Goal: Task Accomplishment & Management: Complete application form

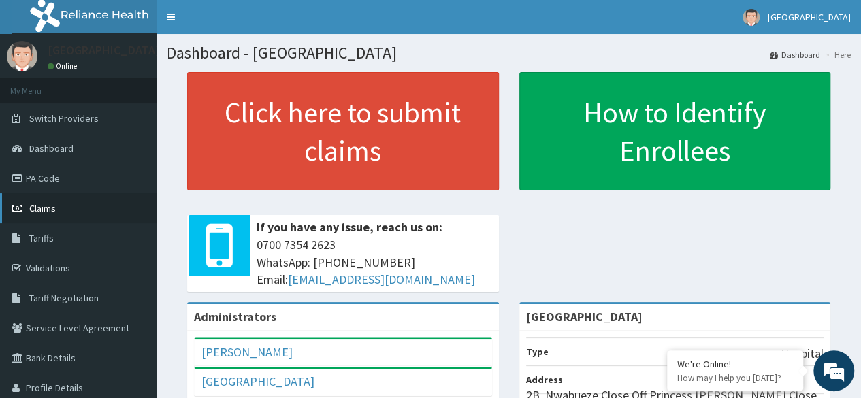
click at [53, 200] on link "Claims" at bounding box center [78, 208] width 157 height 30
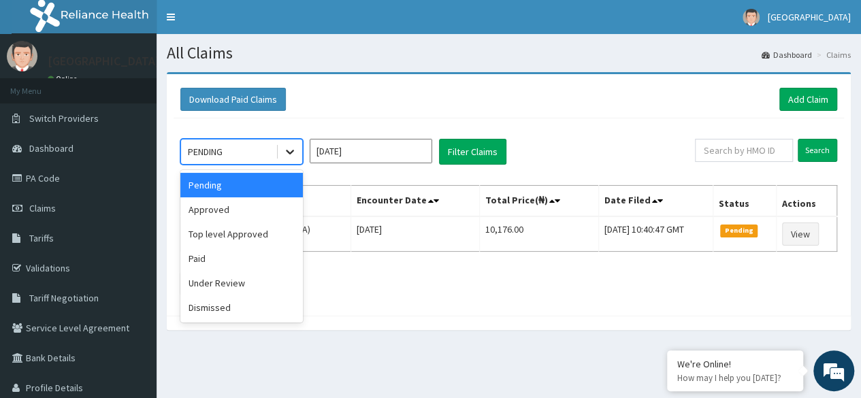
click at [280, 152] on div at bounding box center [290, 152] width 24 height 24
click at [250, 203] on div "Approved" at bounding box center [241, 209] width 122 height 24
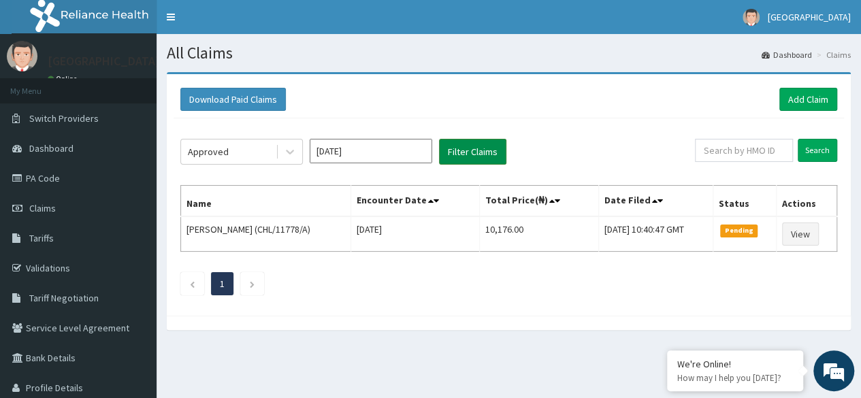
click at [475, 147] on button "Filter Claims" at bounding box center [472, 152] width 67 height 26
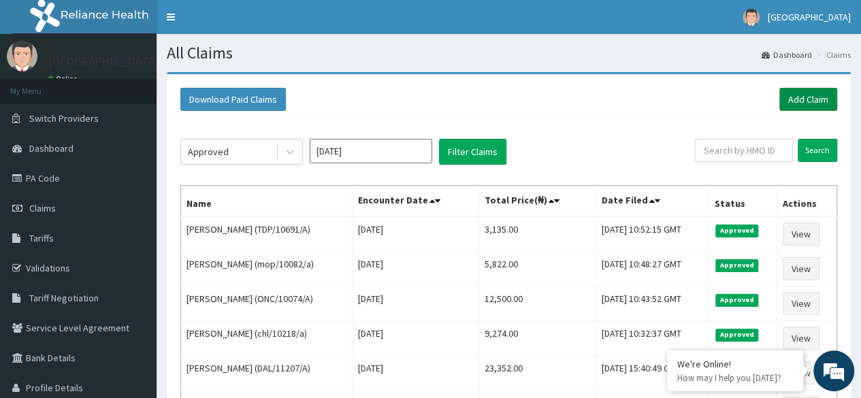
click at [808, 92] on link "Add Claim" at bounding box center [808, 99] width 58 height 23
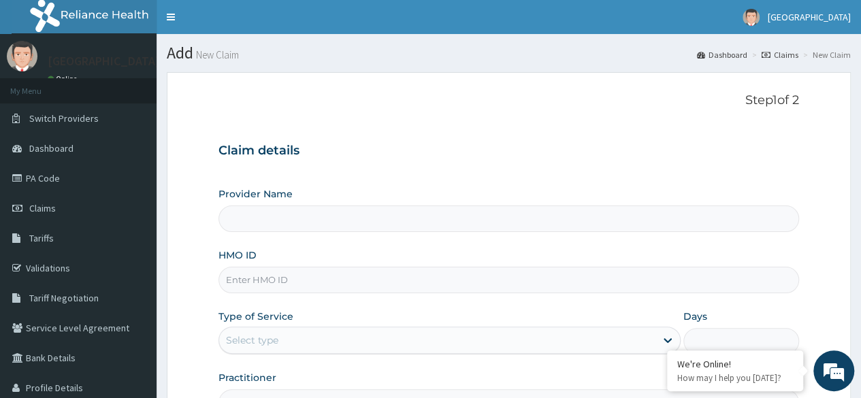
type input "[GEOGRAPHIC_DATA]"
click at [342, 277] on input "HMO ID" at bounding box center [508, 280] width 580 height 27
type input "1104320"
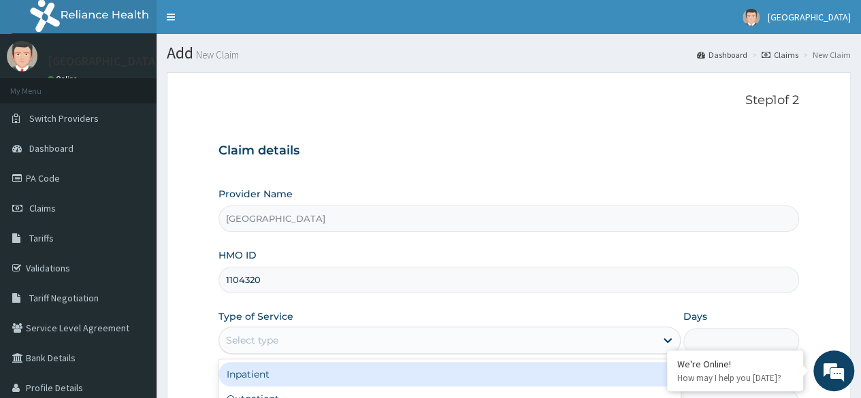
click at [314, 329] on div "Select type" at bounding box center [437, 340] width 436 height 22
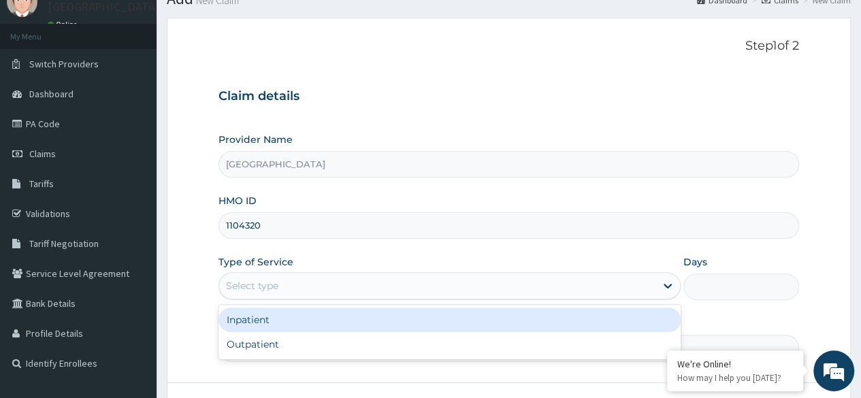
scroll to position [70, 0]
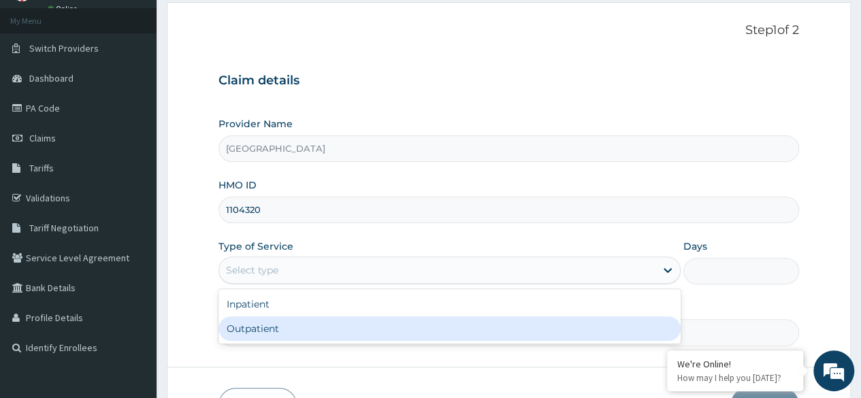
click at [290, 325] on div "Outpatient" at bounding box center [449, 328] width 462 height 24
type input "1"
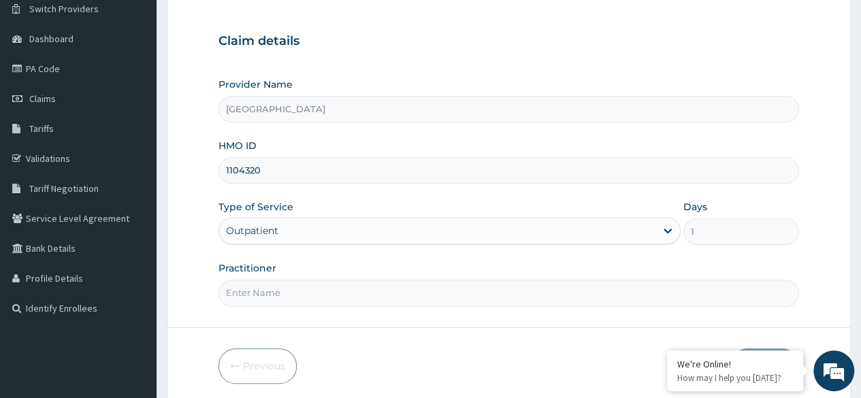
scroll to position [158, 0]
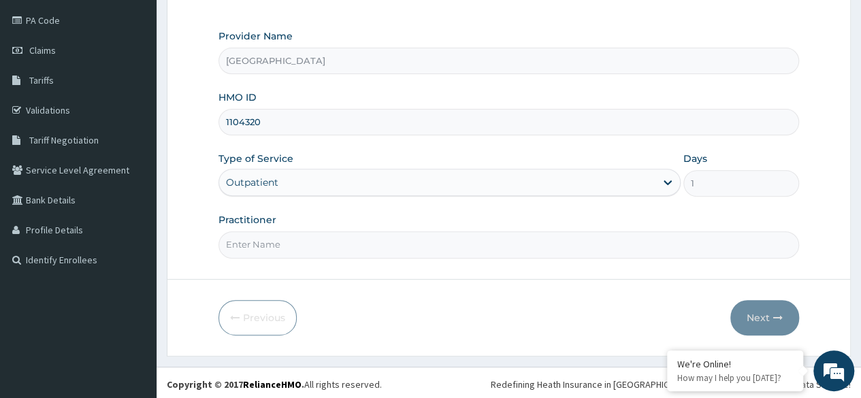
click at [310, 243] on input "Practitioner" at bounding box center [508, 244] width 580 height 27
type input "DR LAWRENCE"
click at [804, 315] on form "Step 1 of 2 Claim details Provider Name Heda Hospital HMO ID 1104320 Type of Se…" at bounding box center [509, 135] width 684 height 442
click at [768, 323] on button "Next" at bounding box center [764, 317] width 69 height 35
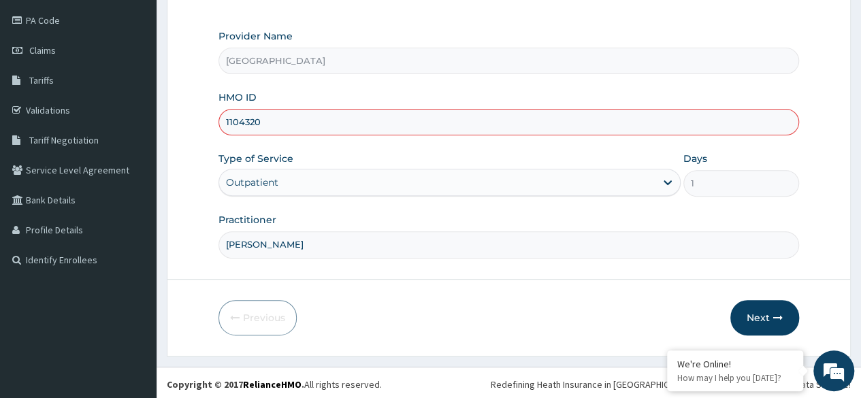
click at [231, 120] on input "1104320" at bounding box center [508, 122] width 580 height 27
click at [303, 129] on input "11104320" at bounding box center [508, 122] width 580 height 27
click at [329, 193] on div "Outpatient" at bounding box center [449, 182] width 462 height 27
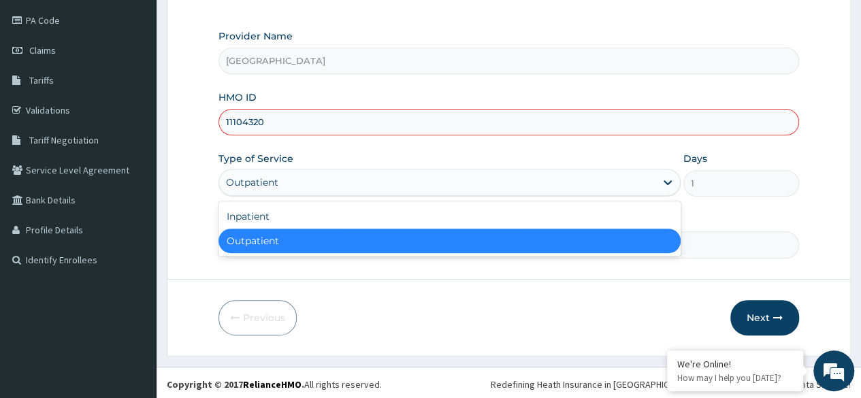
click at [361, 243] on div "Outpatient" at bounding box center [449, 241] width 462 height 24
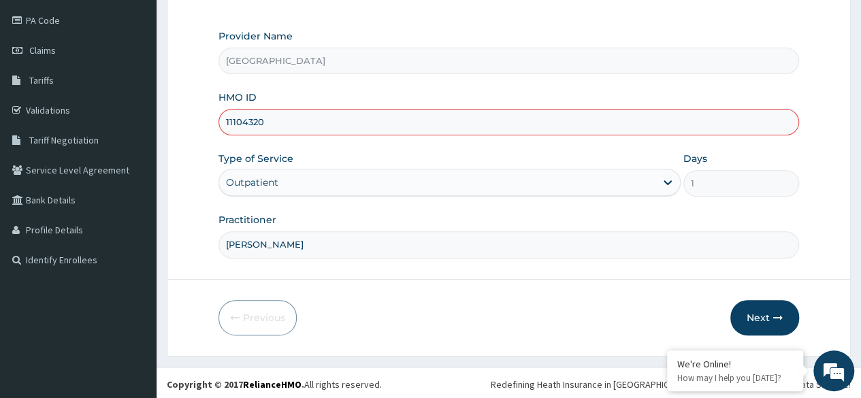
click at [314, 116] on input "11104320" at bounding box center [508, 122] width 580 height 27
type input "1"
paste input "CHL/11801/A"
type input "CHL/11801/A"
click at [633, 289] on form "Step 1 of 2 Claim details Provider Name Heda Hospital HMO ID CHL/11801/A Type o…" at bounding box center [509, 135] width 684 height 442
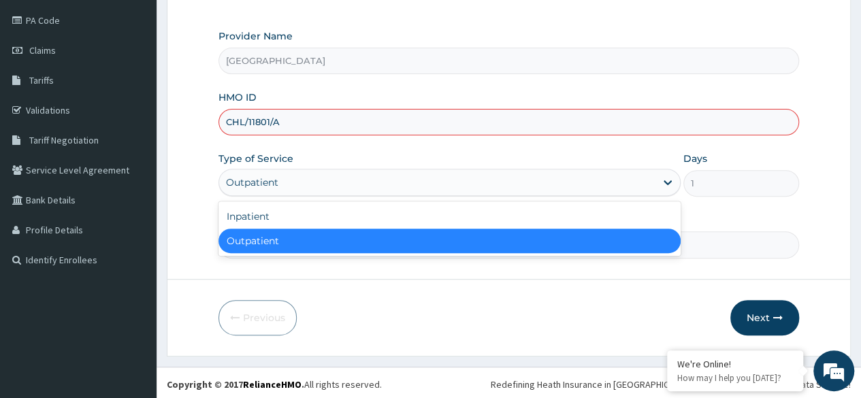
click at [589, 187] on div "Outpatient" at bounding box center [437, 182] width 436 height 22
click at [576, 246] on div "Outpatient" at bounding box center [449, 241] width 462 height 24
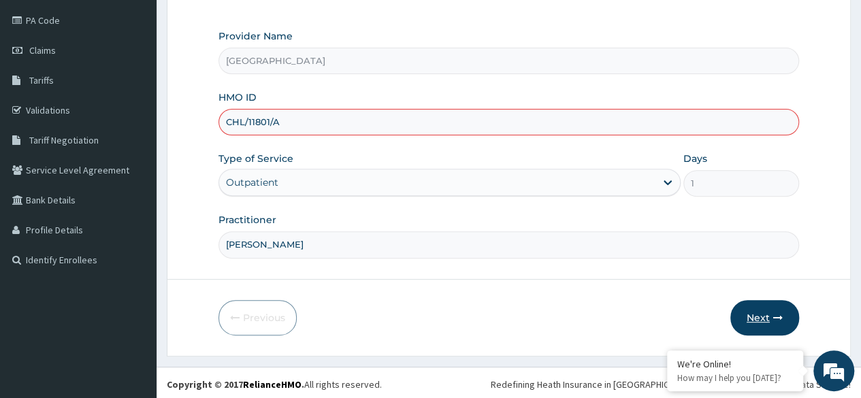
click at [769, 317] on button "Next" at bounding box center [764, 317] width 69 height 35
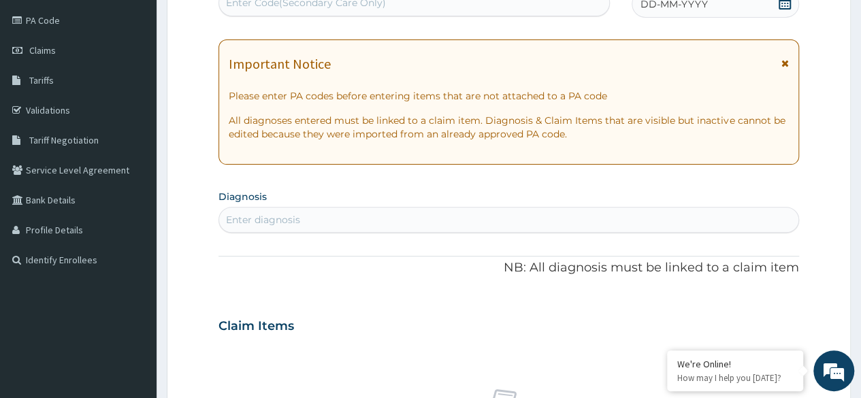
click at [651, 1] on span "DD-MM-YYYY" at bounding box center [673, 4] width 67 height 14
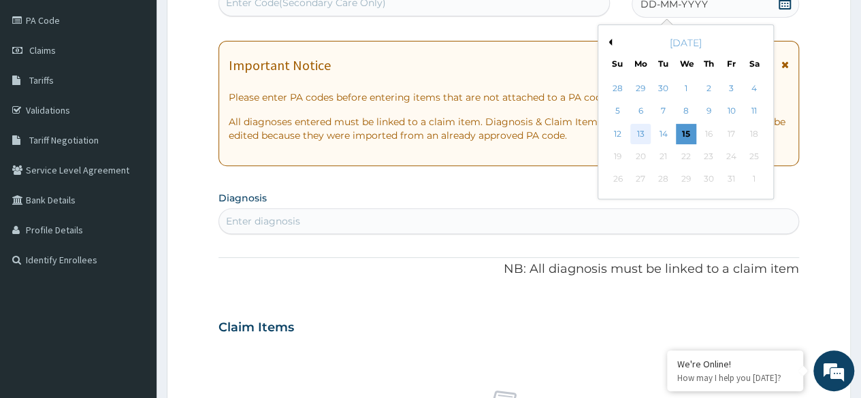
click at [637, 129] on div "13" at bounding box center [640, 134] width 20 height 20
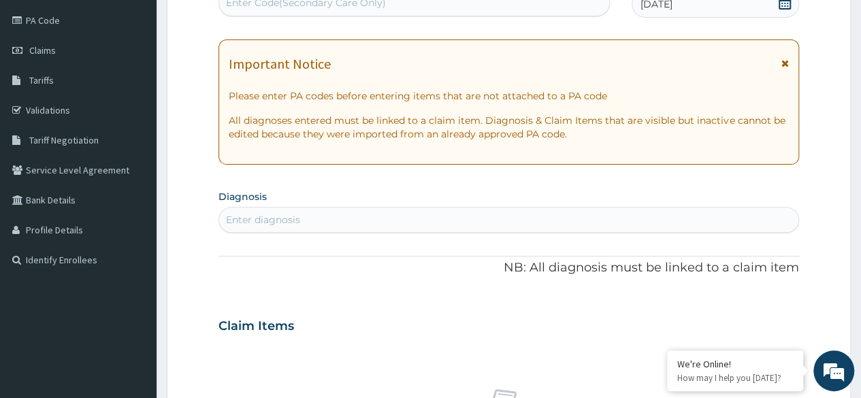
click at [361, 220] on div "Enter diagnosis" at bounding box center [508, 220] width 579 height 22
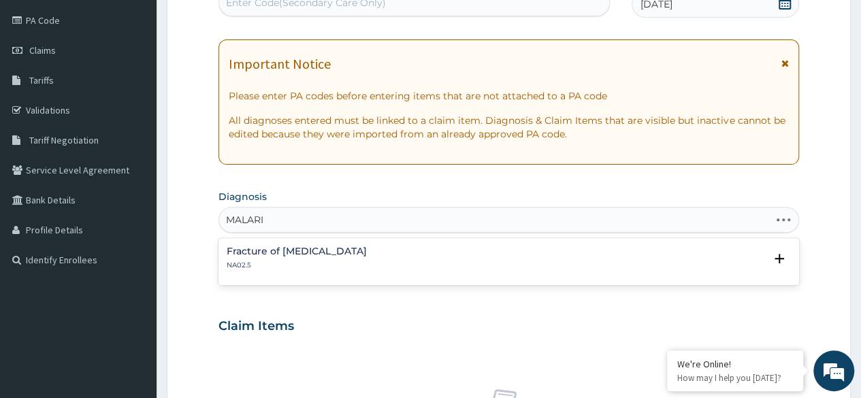
type input "MALARIA"
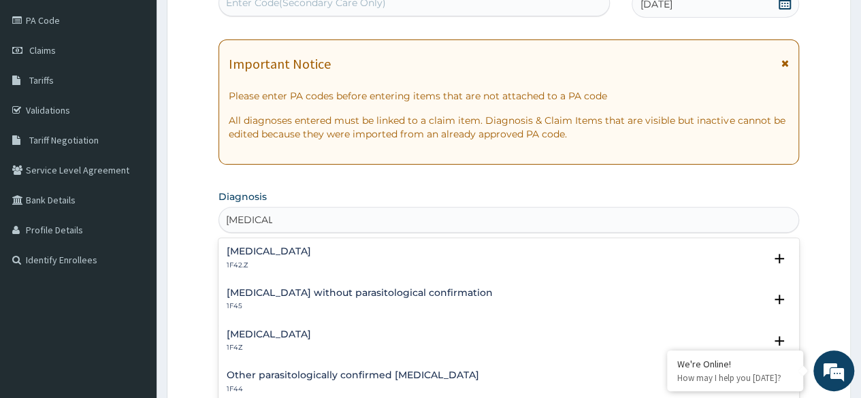
click at [321, 242] on div "Plasmodium malariae malaria without complication 1F42.Z Select Status Query Que…" at bounding box center [508, 262] width 580 height 42
click at [311, 249] on h4 "Plasmodium malariae malaria without complication" at bounding box center [269, 251] width 84 height 10
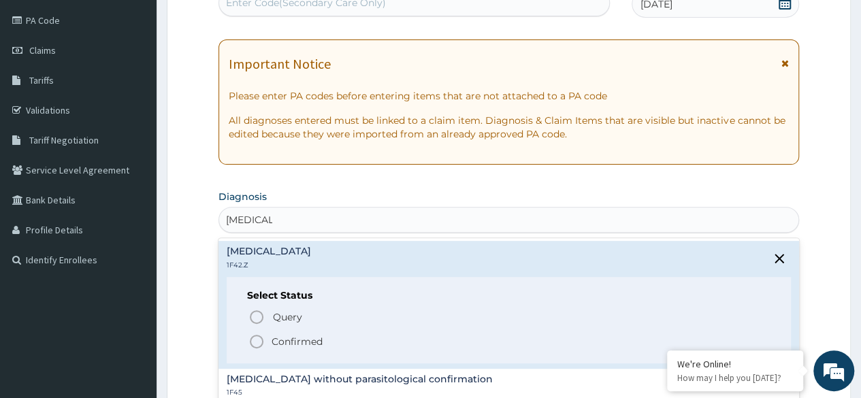
click at [272, 340] on p "Confirmed" at bounding box center [297, 342] width 51 height 14
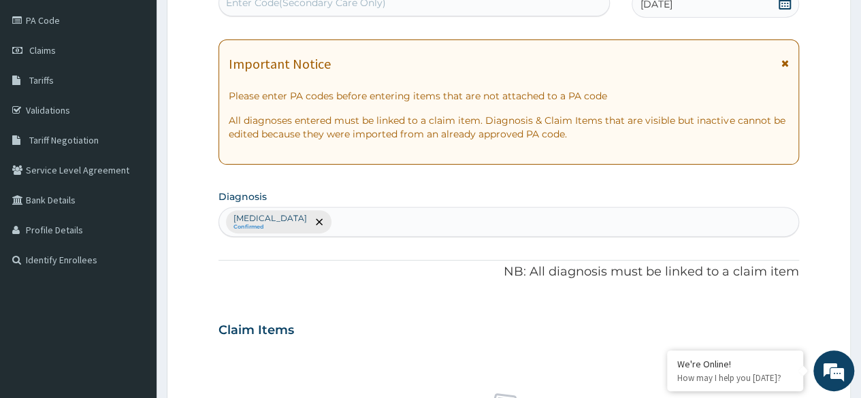
click at [508, 208] on div "Plasmodium malariae malaria without complication Confirmed" at bounding box center [508, 222] width 579 height 29
type input "ENTERITIS"
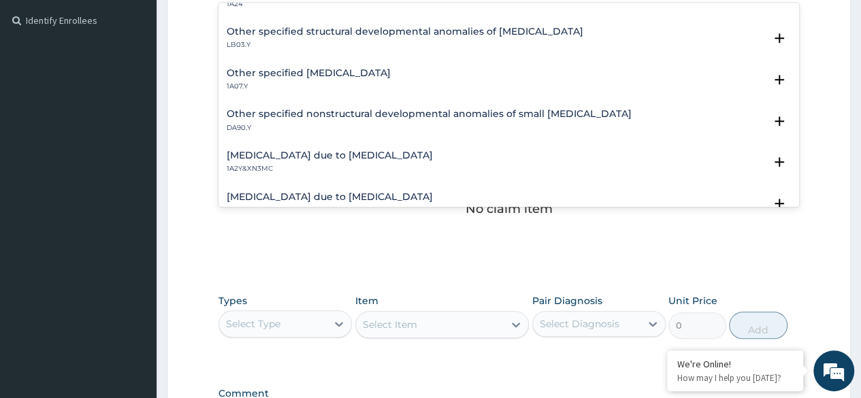
scroll to position [1017, 0]
click at [308, 69] on h4 "Other specified typhoid fever" at bounding box center [309, 72] width 164 height 10
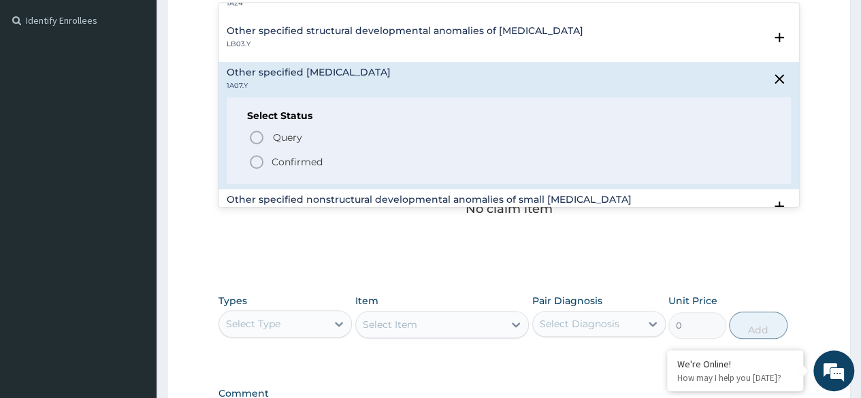
click at [296, 159] on p "Confirmed" at bounding box center [297, 162] width 51 height 14
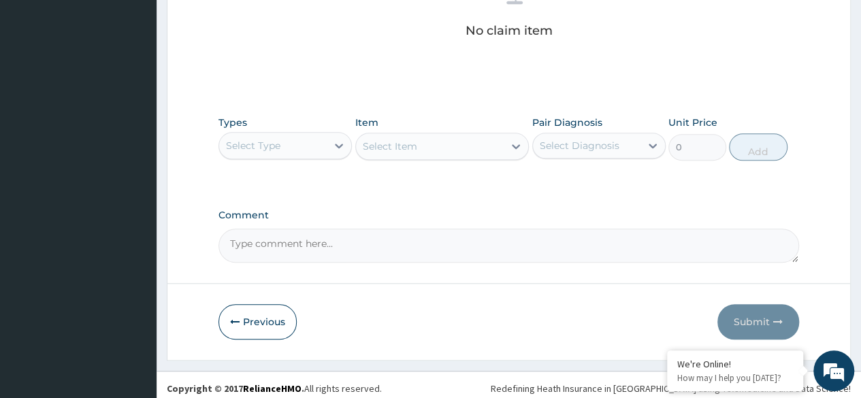
scroll to position [580, 0]
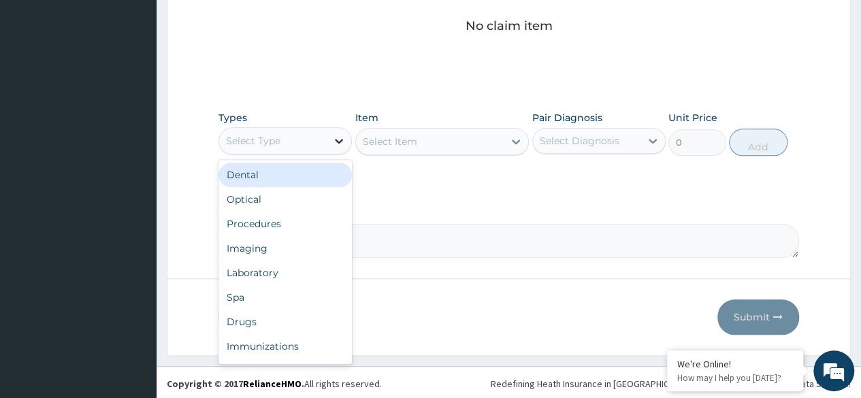
click at [344, 134] on icon at bounding box center [339, 141] width 14 height 14
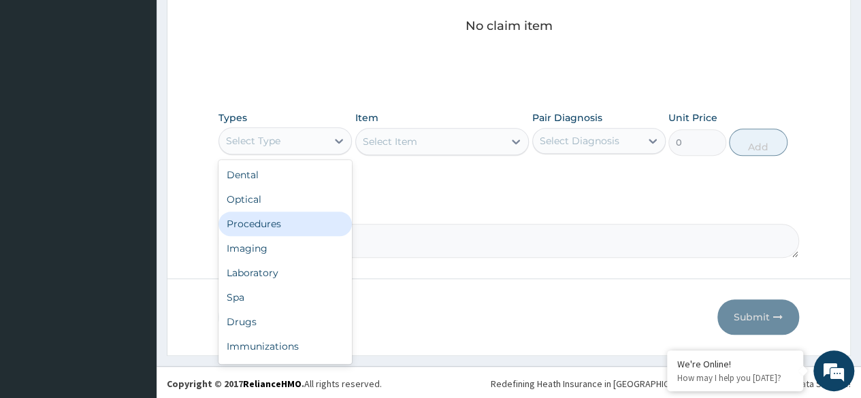
click at [282, 221] on div "Procedures" at bounding box center [284, 224] width 133 height 24
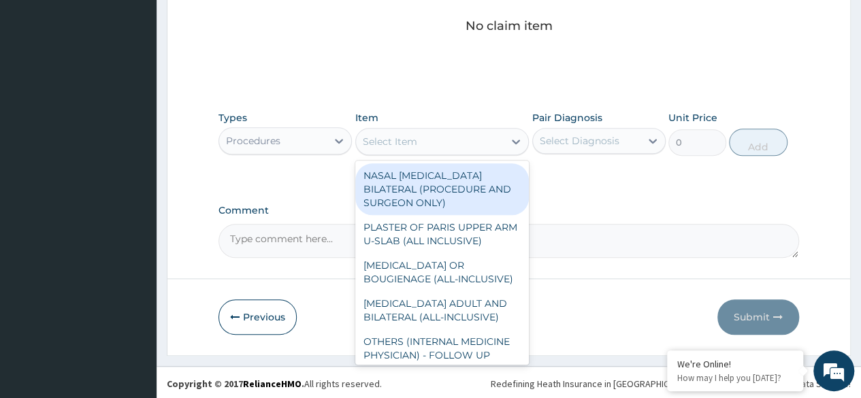
click at [509, 144] on icon at bounding box center [516, 142] width 14 height 14
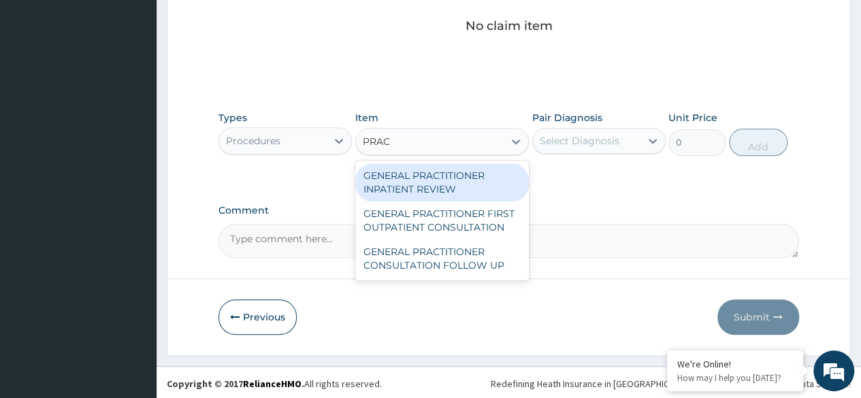
type input "PRACT"
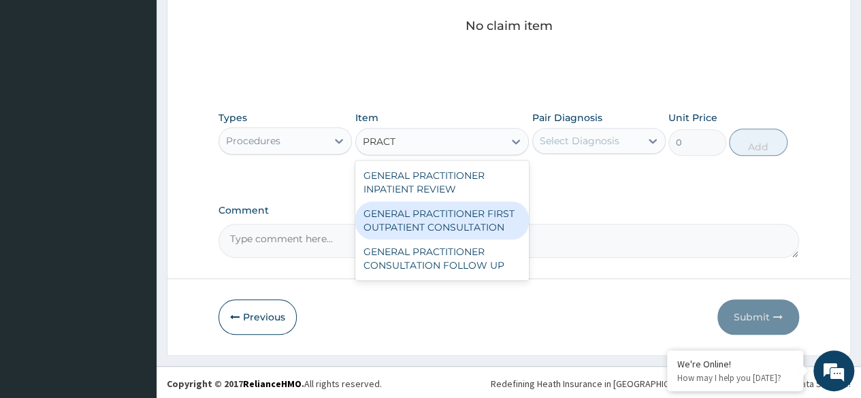
click at [483, 210] on div "GENERAL PRACTITIONER FIRST OUTPATIENT CONSULTATION" at bounding box center [442, 220] width 174 height 38
type input "3750"
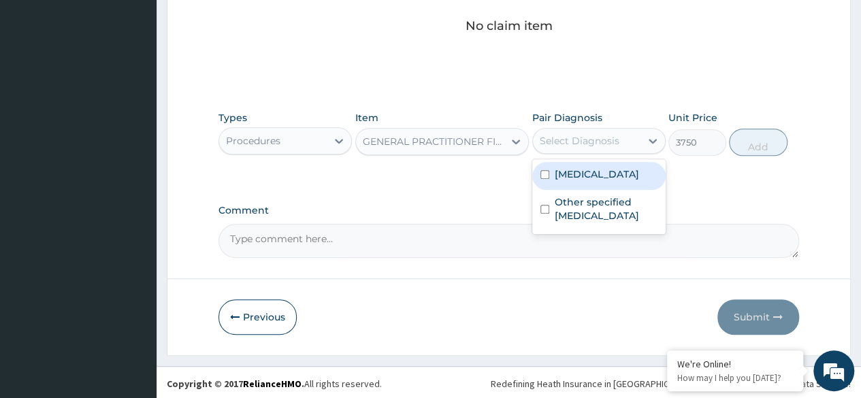
click at [593, 130] on div "Select Diagnosis" at bounding box center [587, 141] width 108 height 22
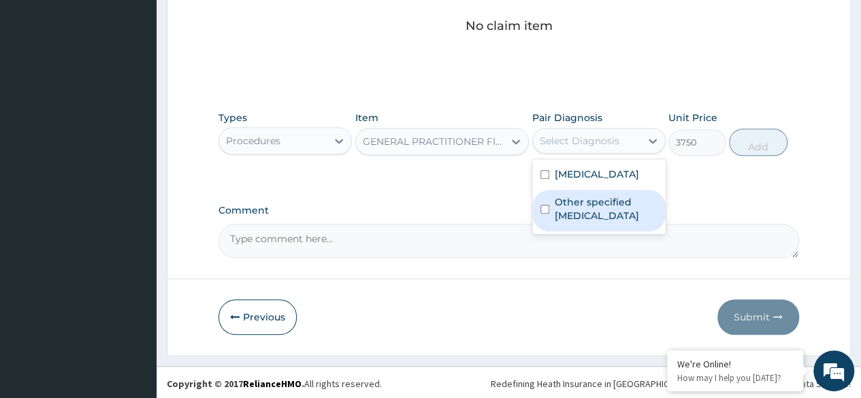
click at [559, 223] on label "Other specified typhoid fever" at bounding box center [606, 208] width 103 height 27
checkbox input "true"
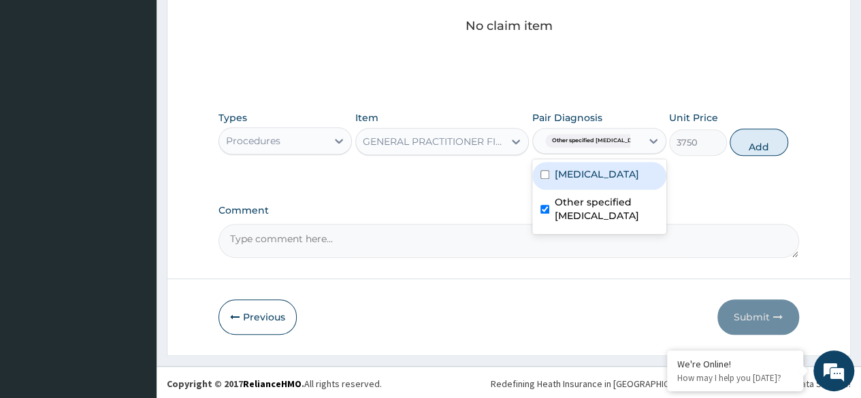
click at [561, 181] on label "Plasmodium malariae malaria without complication" at bounding box center [597, 174] width 84 height 14
checkbox input "true"
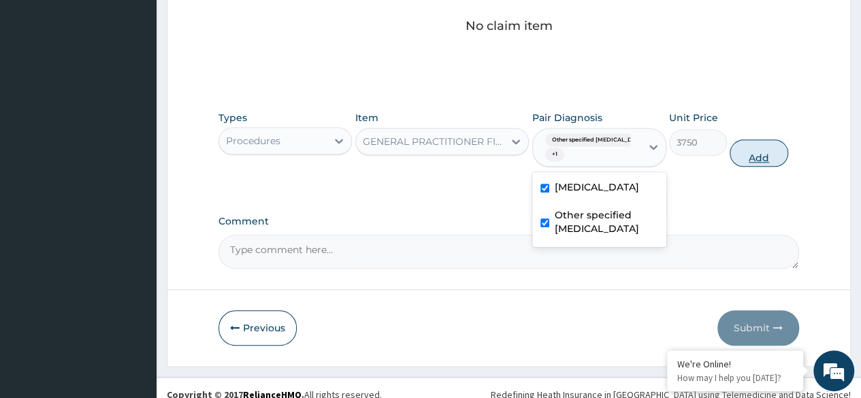
click at [779, 146] on button "Add" at bounding box center [759, 153] width 58 height 27
type input "0"
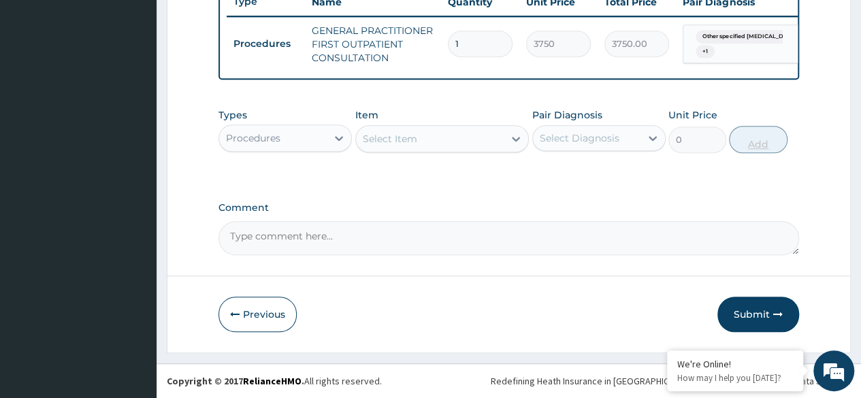
scroll to position [534, 0]
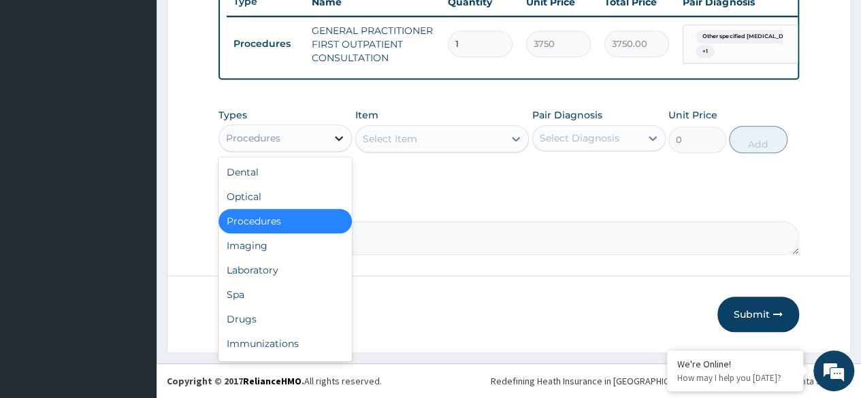
click at [346, 142] on div at bounding box center [339, 138] width 24 height 24
click at [272, 269] on div "Laboratory" at bounding box center [284, 270] width 133 height 24
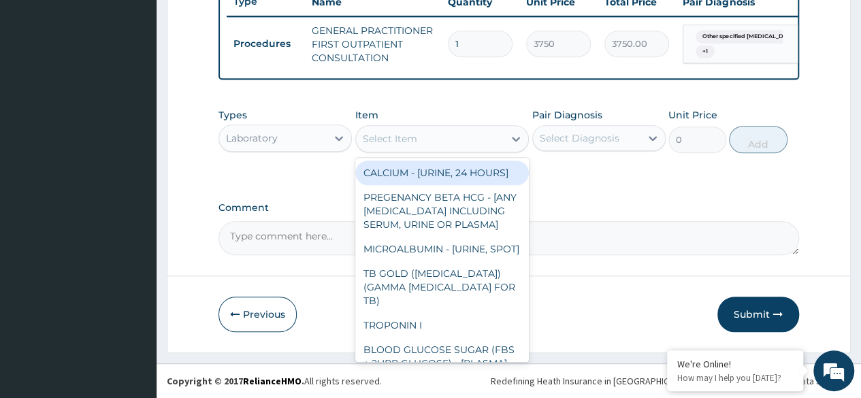
click at [490, 138] on div "Select Item" at bounding box center [430, 139] width 148 height 22
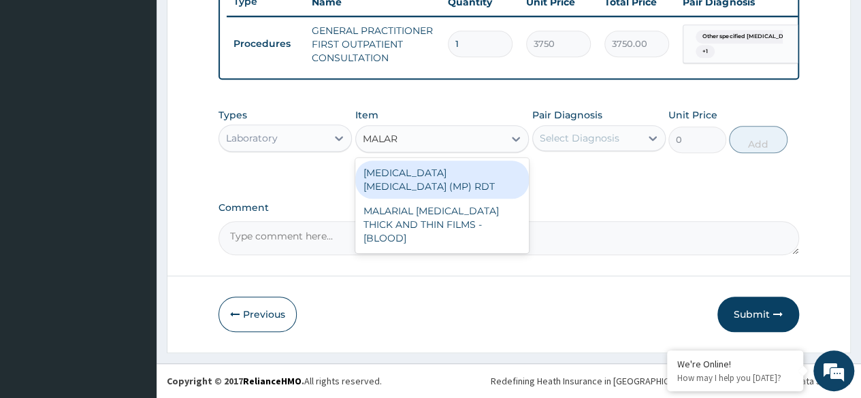
type input "MALARI"
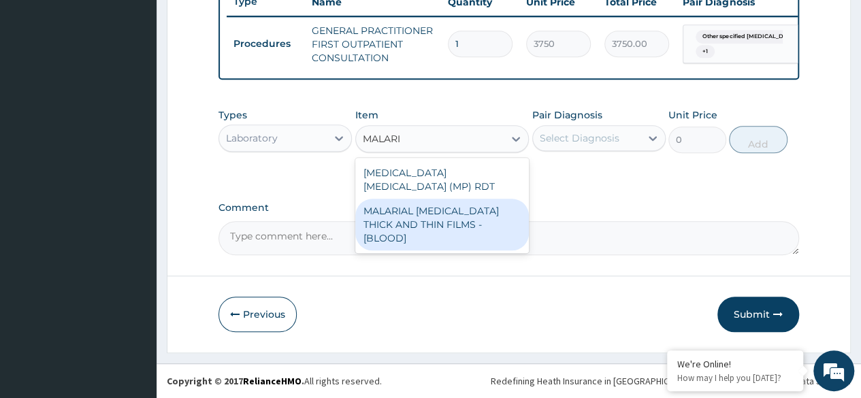
click at [485, 199] on div "MALARIAL PARASITE THICK AND THIN FILMS - [BLOOD]" at bounding box center [442, 225] width 174 height 52
type input "2187.5"
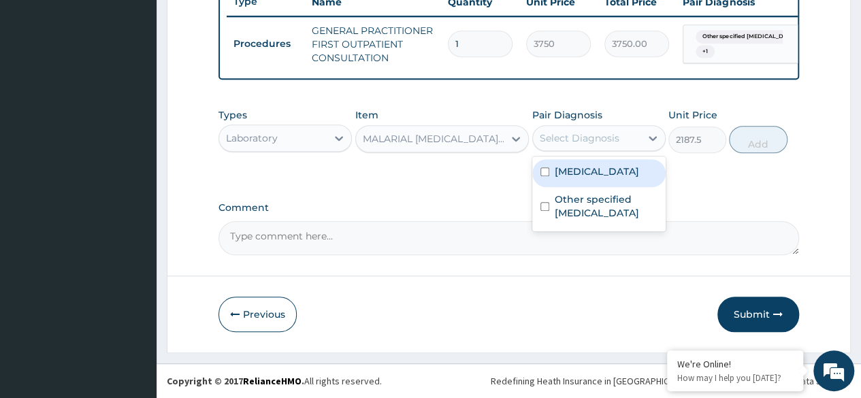
click at [568, 148] on div "Select Diagnosis" at bounding box center [587, 138] width 108 height 22
click at [558, 178] on label "Plasmodium malariae malaria without complication" at bounding box center [597, 172] width 84 height 14
checkbox input "true"
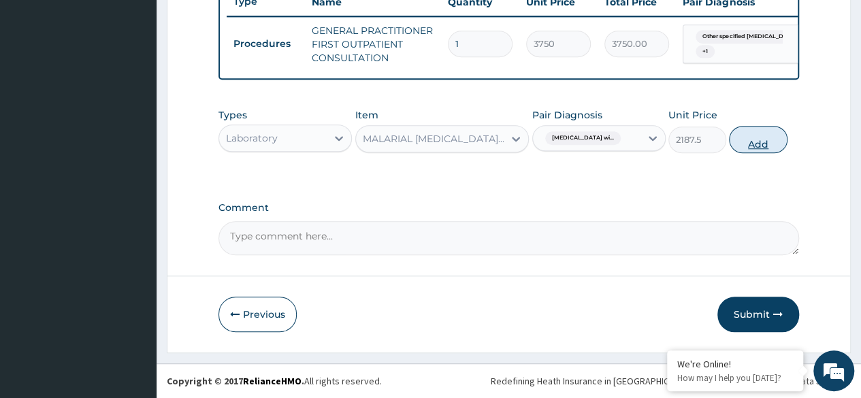
click at [743, 138] on button "Add" at bounding box center [758, 139] width 58 height 27
type input "0"
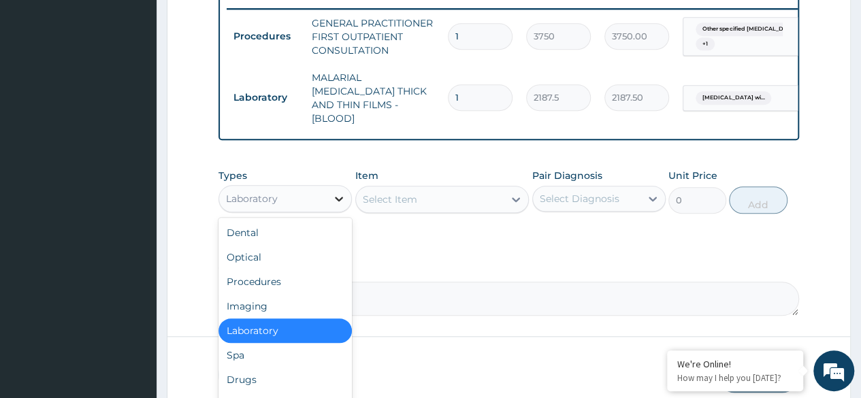
click at [333, 192] on icon at bounding box center [339, 199] width 14 height 14
click at [248, 376] on div "Drugs" at bounding box center [284, 379] width 133 height 24
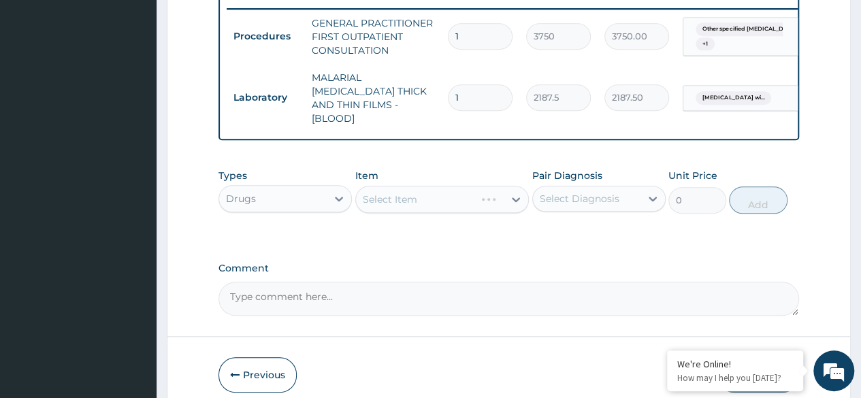
click at [509, 194] on div "Select Item" at bounding box center [442, 199] width 174 height 27
click at [509, 194] on icon at bounding box center [516, 200] width 14 height 14
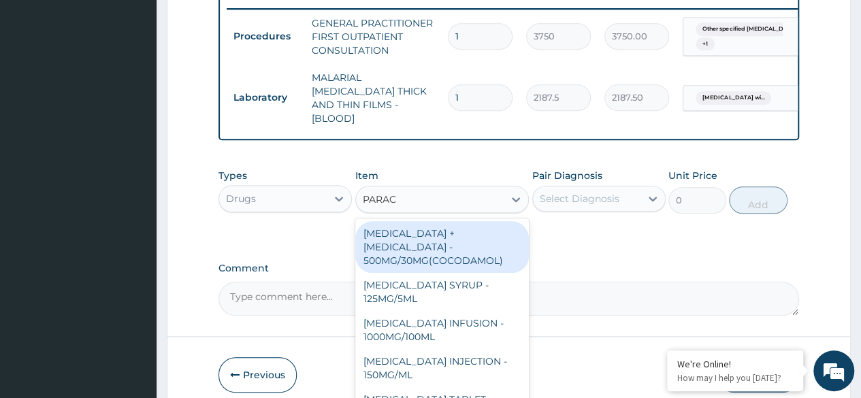
type input "PARACE"
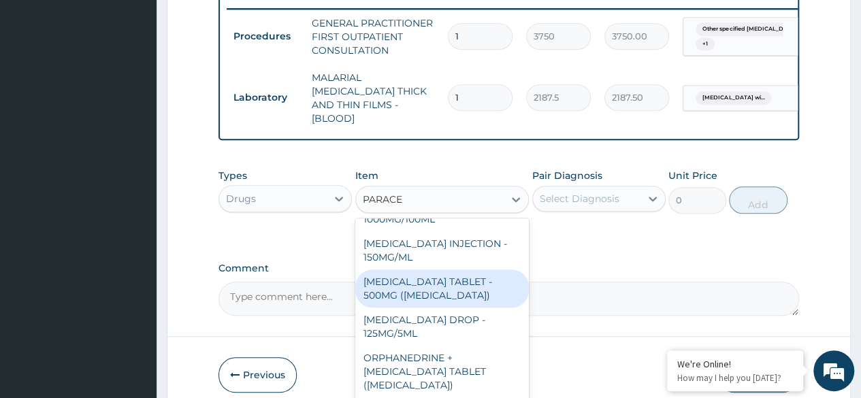
scroll to position [118, 0]
click at [460, 269] on div "PARACETAMOL TABLET - 500MG (PANADOL)" at bounding box center [442, 288] width 174 height 38
type input "42"
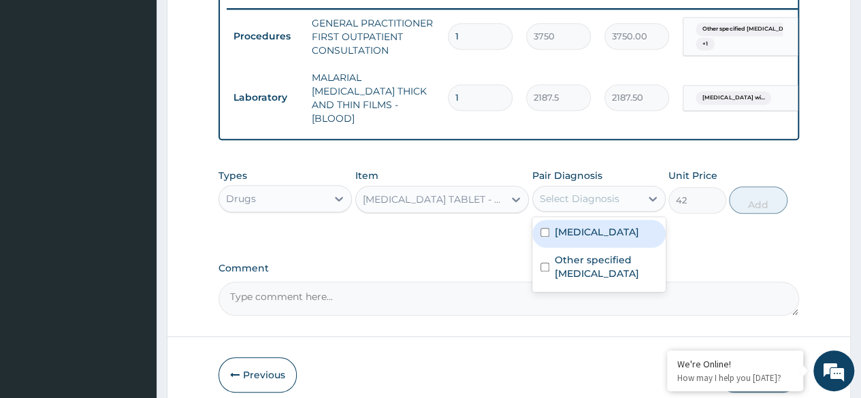
click at [585, 199] on div "Select Diagnosis" at bounding box center [580, 199] width 80 height 14
drag, startPoint x: 583, startPoint y: 243, endPoint x: 589, endPoint y: 291, distance: 48.1
click at [589, 291] on div "Plasmodium malariae malaria without complication Other specified typhoid fever" at bounding box center [598, 254] width 133 height 75
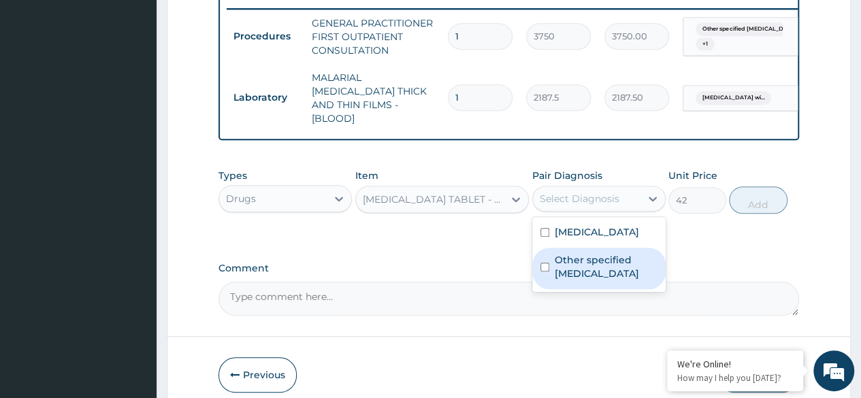
click at [589, 280] on label "Other specified typhoid fever" at bounding box center [606, 266] width 103 height 27
checkbox input "true"
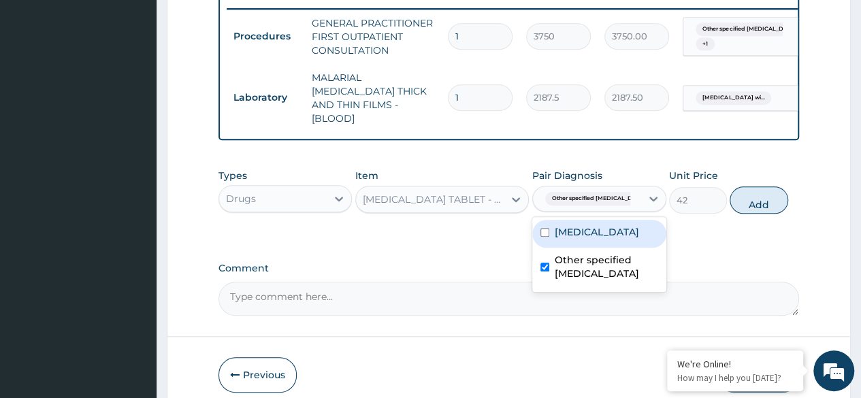
click at [572, 239] on label "Plasmodium malariae malaria without complication" at bounding box center [597, 232] width 84 height 14
checkbox input "true"
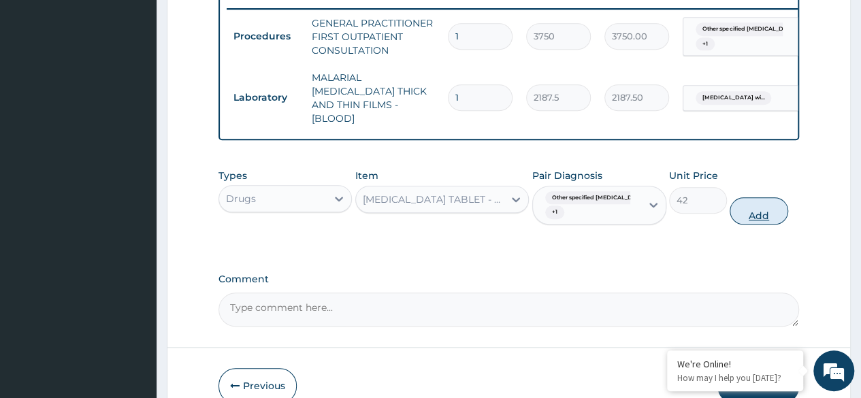
click at [766, 202] on button "Add" at bounding box center [759, 210] width 58 height 27
type input "0"
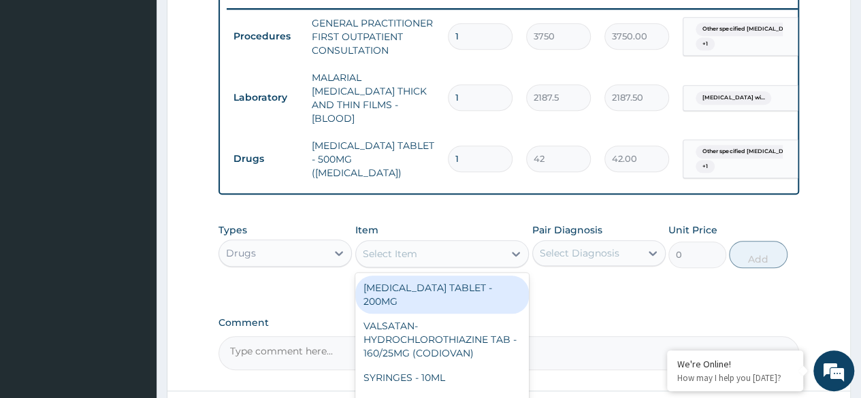
click at [413, 250] on div "Select Item" at bounding box center [390, 254] width 54 height 14
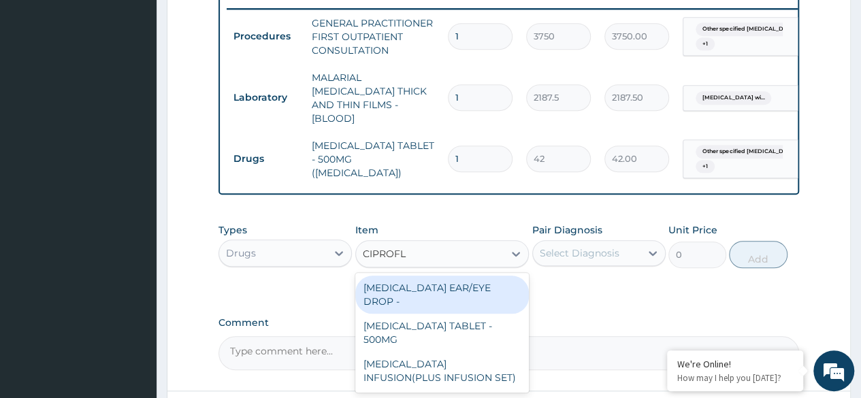
type input "CIPROFLO"
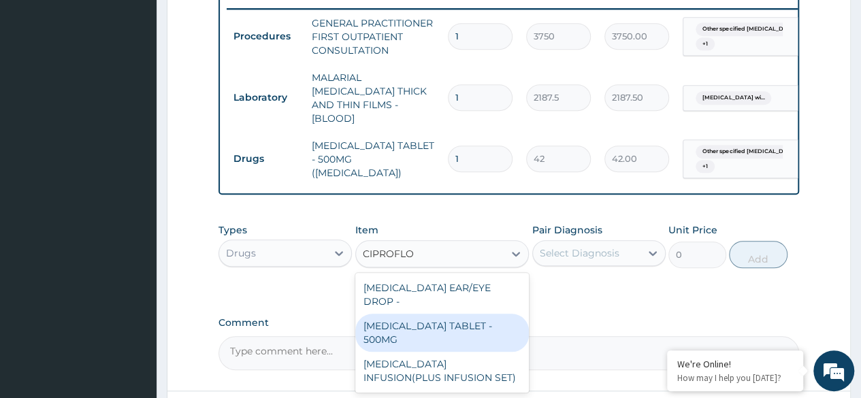
click at [405, 325] on div "CIPROFLOXACIN TABLET - 500MG" at bounding box center [442, 333] width 174 height 38
type input "196"
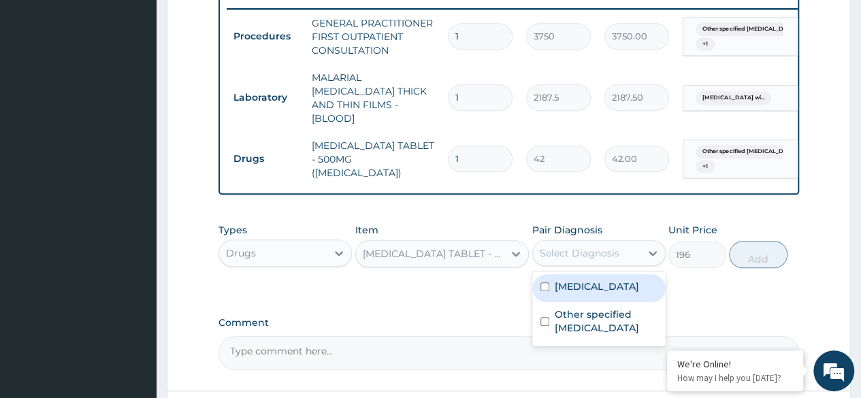
click at [557, 252] on div "Select Diagnosis" at bounding box center [580, 253] width 80 height 14
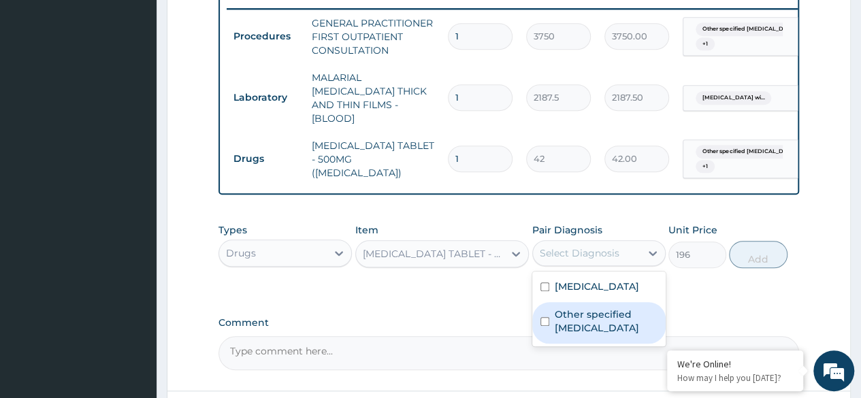
click at [571, 335] on label "Other specified typhoid fever" at bounding box center [606, 321] width 103 height 27
checkbox input "true"
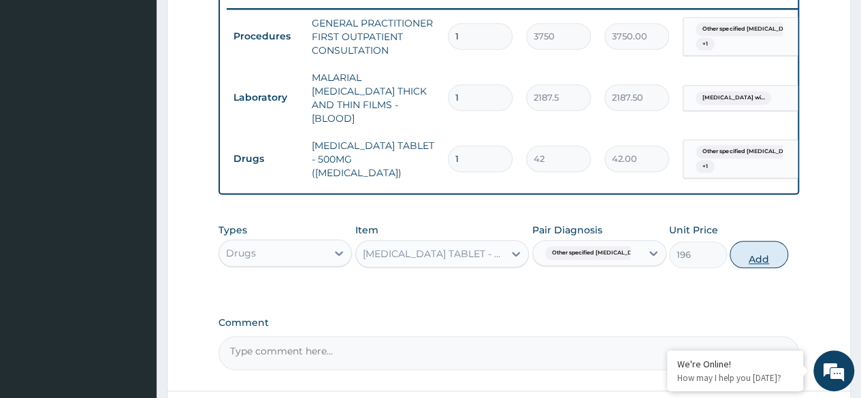
click at [737, 251] on button "Add" at bounding box center [759, 254] width 58 height 27
type input "0"
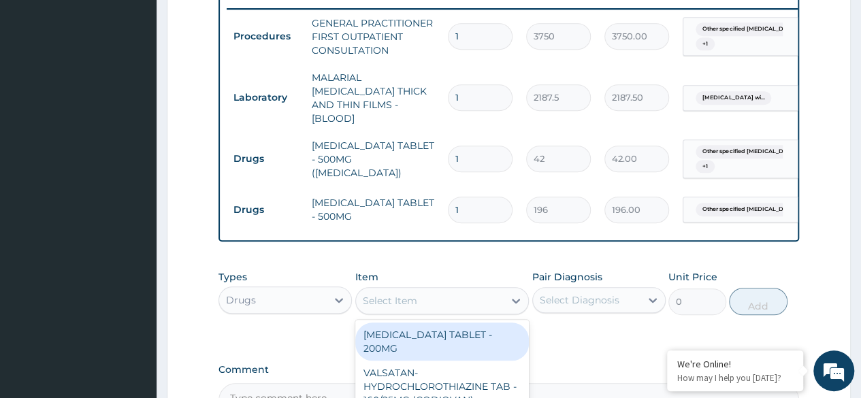
click at [420, 290] on div "Select Item" at bounding box center [430, 301] width 148 height 22
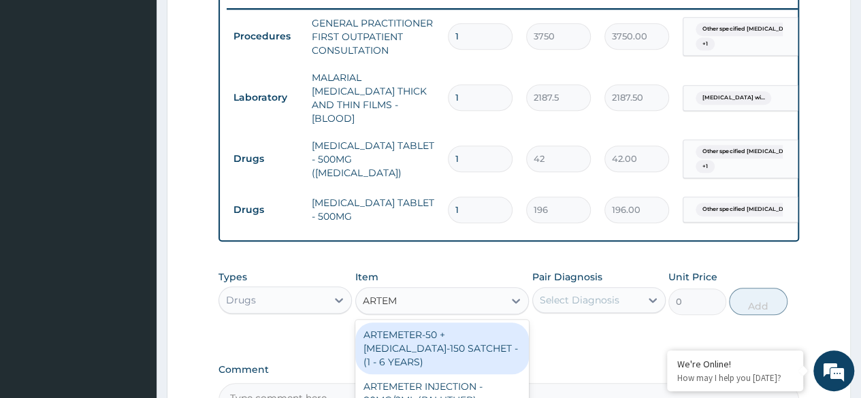
type input "ARTEME"
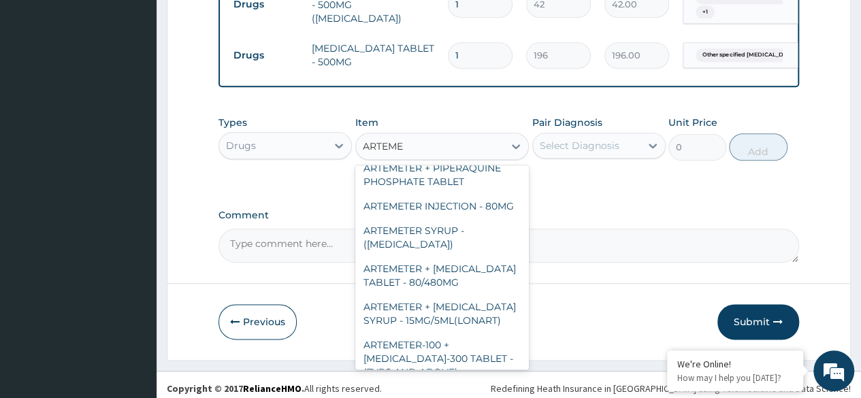
scroll to position [179, 0]
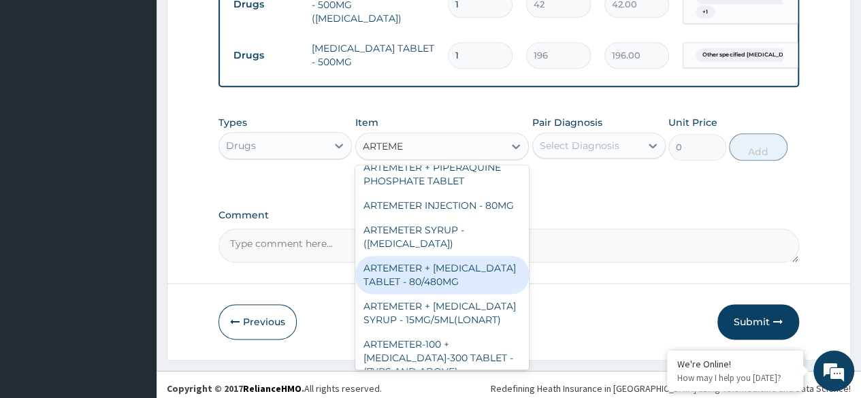
click at [401, 294] on div "ARTEMETER + LUMEFANTRINE TABLET - 80/480MG" at bounding box center [442, 275] width 174 height 38
type input "364"
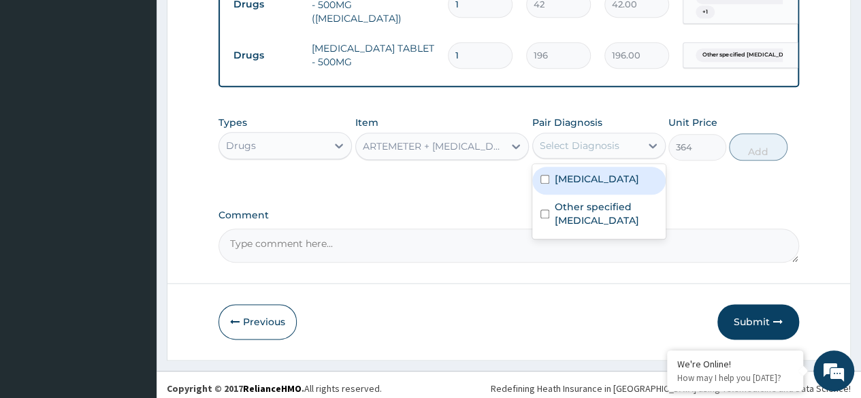
click at [561, 135] on div "Select Diagnosis" at bounding box center [587, 146] width 108 height 22
click at [557, 186] on label "Plasmodium malariae malaria without complication" at bounding box center [597, 179] width 84 height 14
checkbox input "true"
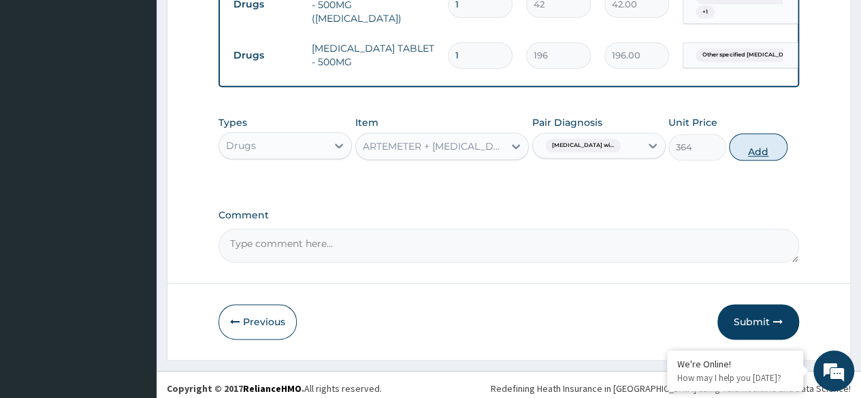
click at [748, 139] on button "Add" at bounding box center [758, 146] width 58 height 27
type input "0"
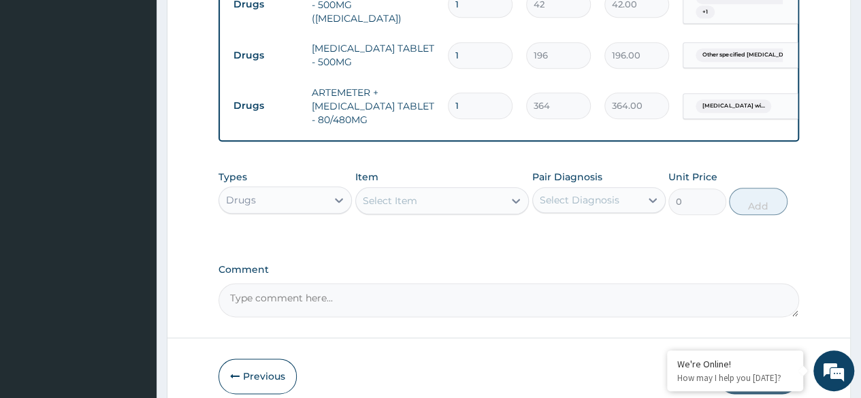
type input "0.00"
type input "6"
type input "2184.00"
type input "11"
type input "4004.00"
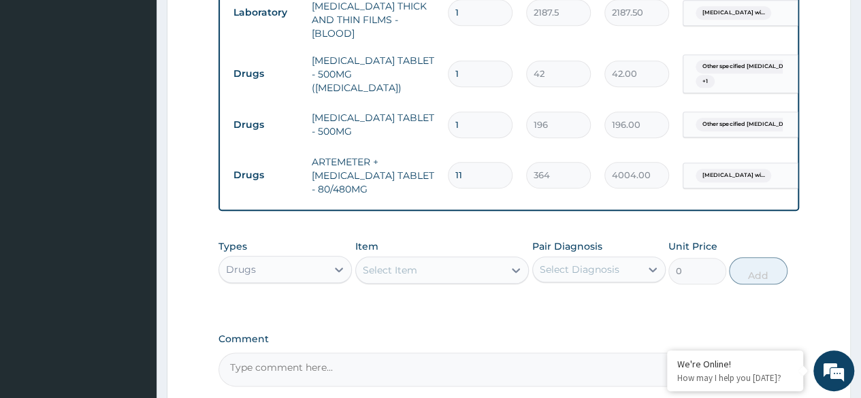
scroll to position [617, 0]
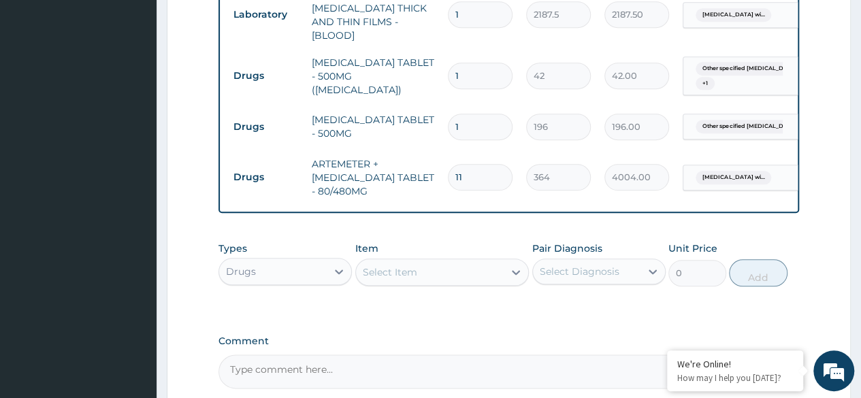
type input "11"
click at [472, 114] on input "1" at bounding box center [480, 127] width 65 height 27
type input "10"
type input "1960.00"
type input "13"
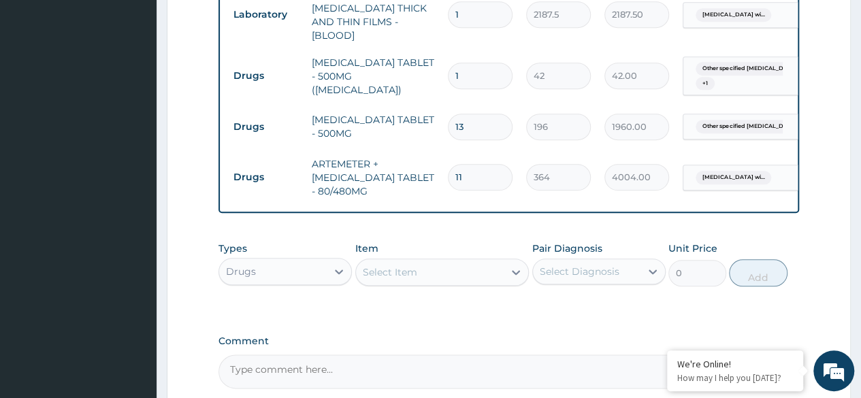
type input "2548.00"
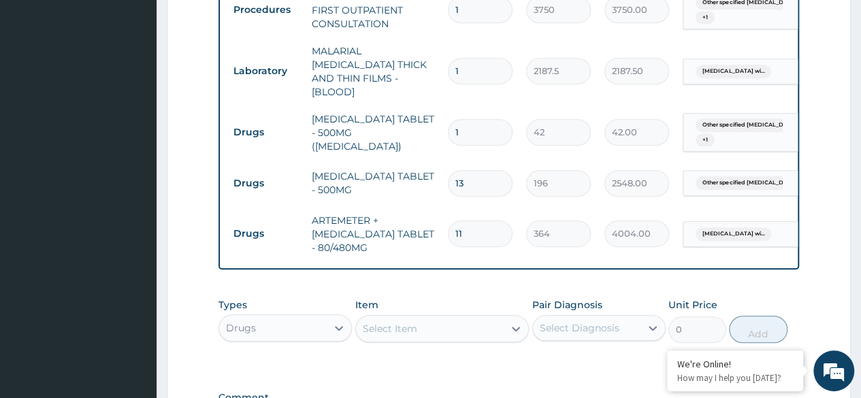
scroll to position [559, 0]
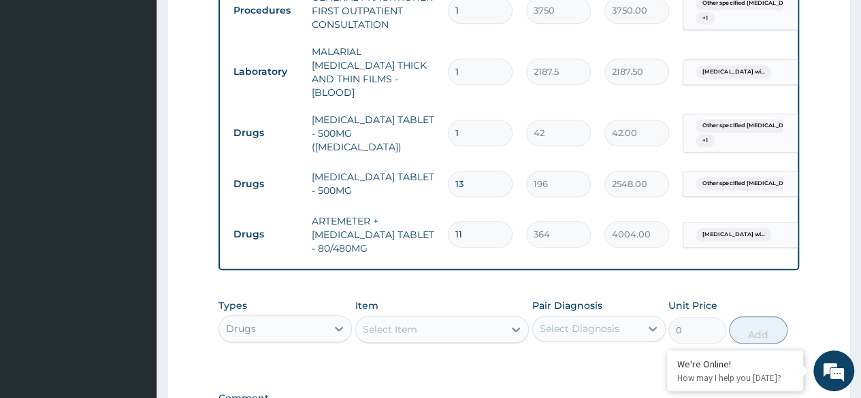
type input "13"
click at [465, 120] on input "1" at bounding box center [480, 133] width 65 height 27
type input "18"
type input "756.00"
type input "20"
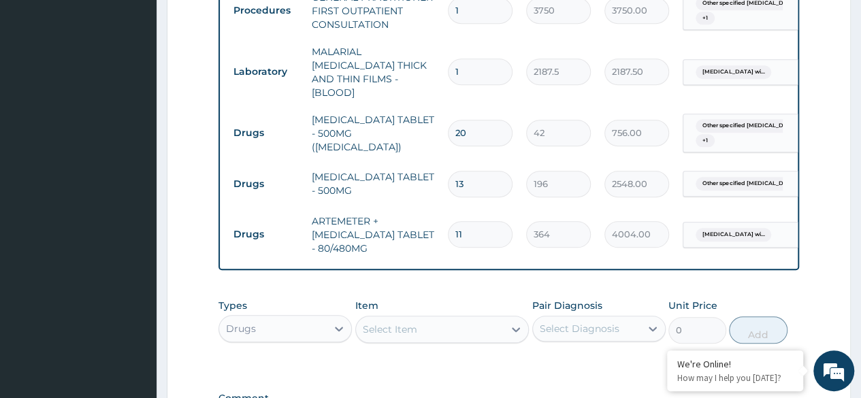
type input "840.00"
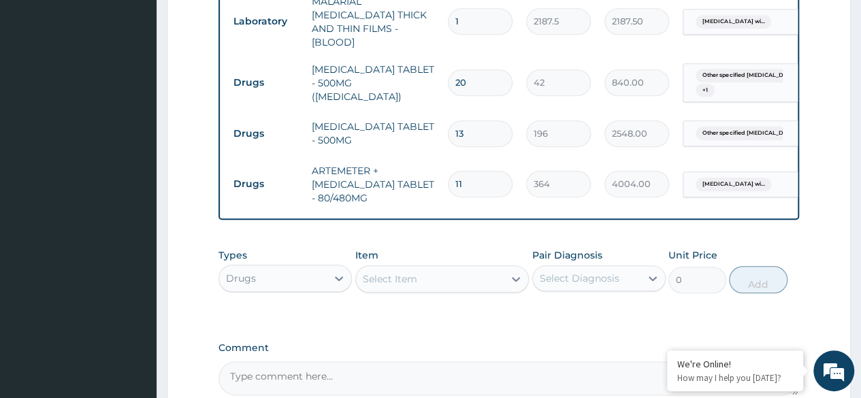
scroll to position [742, 0]
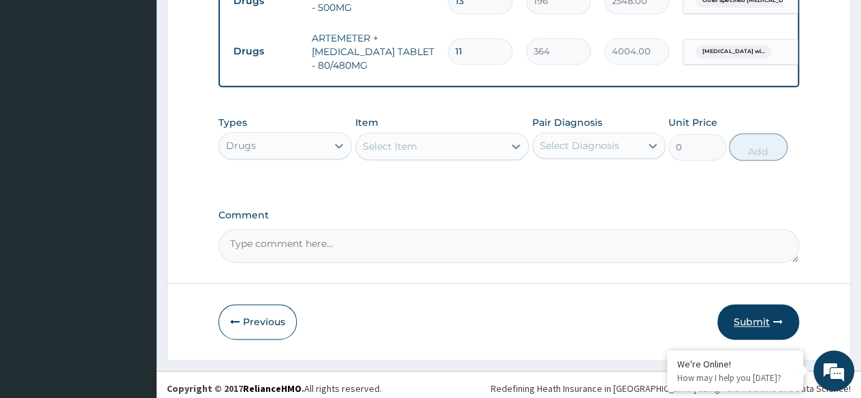
type input "20"
click at [756, 317] on button "Submit" at bounding box center [758, 321] width 82 height 35
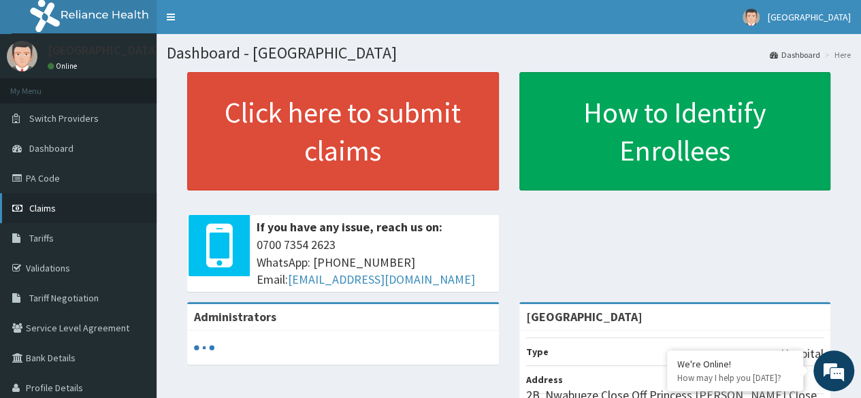
click at [53, 199] on link "Claims" at bounding box center [78, 208] width 157 height 30
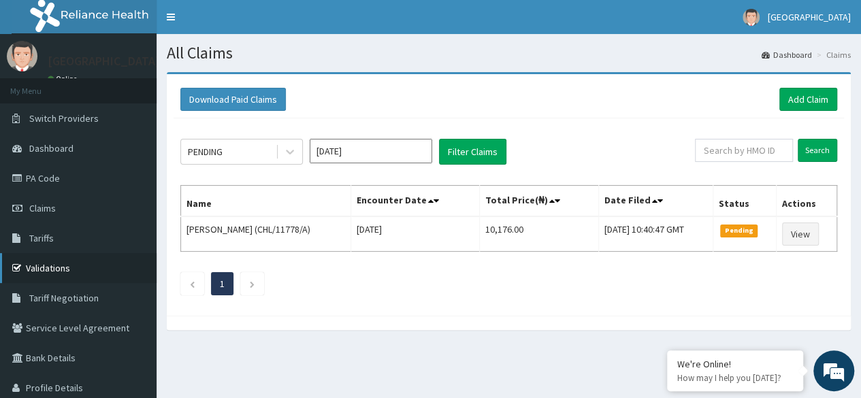
click at [46, 260] on link "Validations" at bounding box center [78, 268] width 157 height 30
click at [793, 99] on link "Add Claim" at bounding box center [808, 99] width 58 height 23
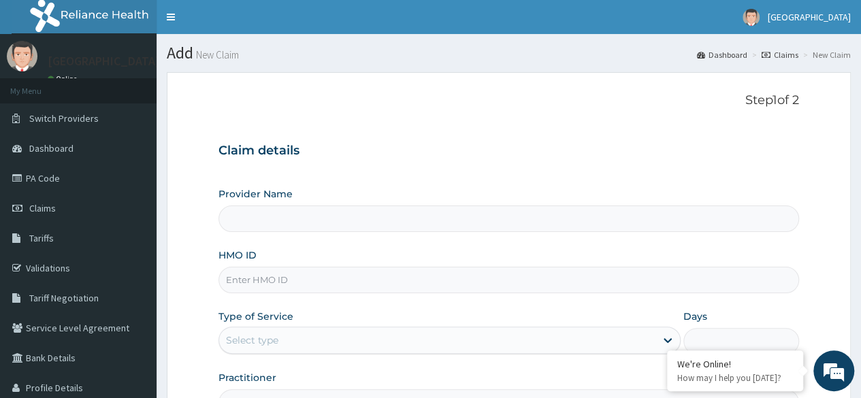
type input "[GEOGRAPHIC_DATA]"
click at [374, 281] on input "HMO ID" at bounding box center [508, 280] width 580 height 27
type input "MSE/10026/c"
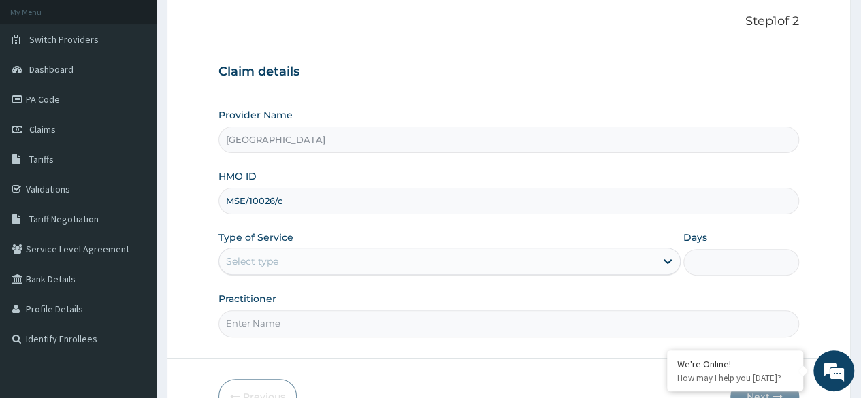
scroll to position [83, 0]
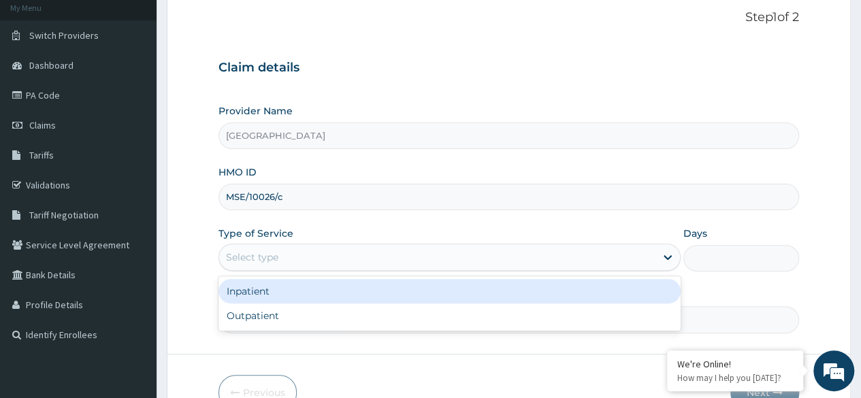
click at [283, 255] on div "Select type" at bounding box center [437, 257] width 436 height 22
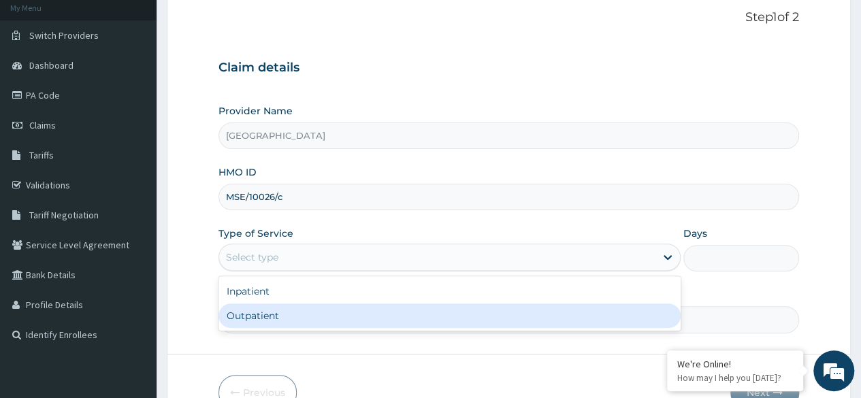
click at [271, 314] on div "Outpatient" at bounding box center [449, 316] width 462 height 24
type input "1"
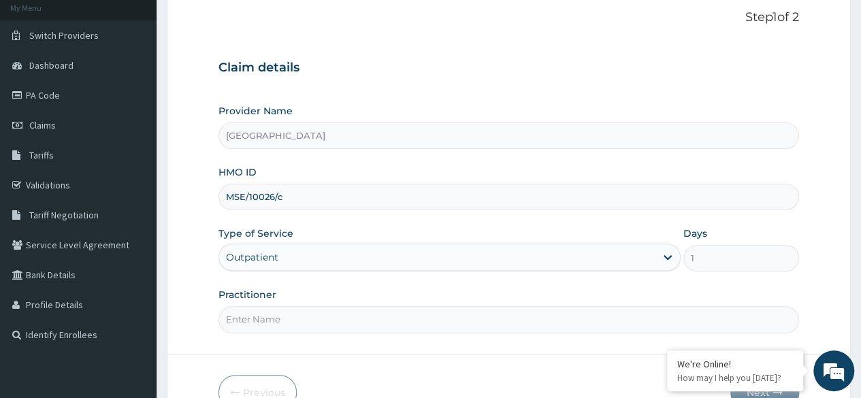
scroll to position [158, 0]
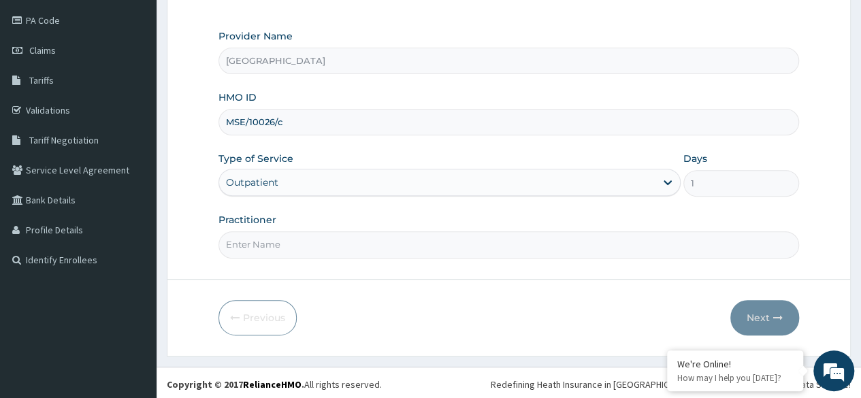
click at [395, 234] on input "Practitioner" at bounding box center [508, 244] width 580 height 27
type input "DR LAWRENCE"
click at [758, 313] on button "Next" at bounding box center [764, 317] width 69 height 35
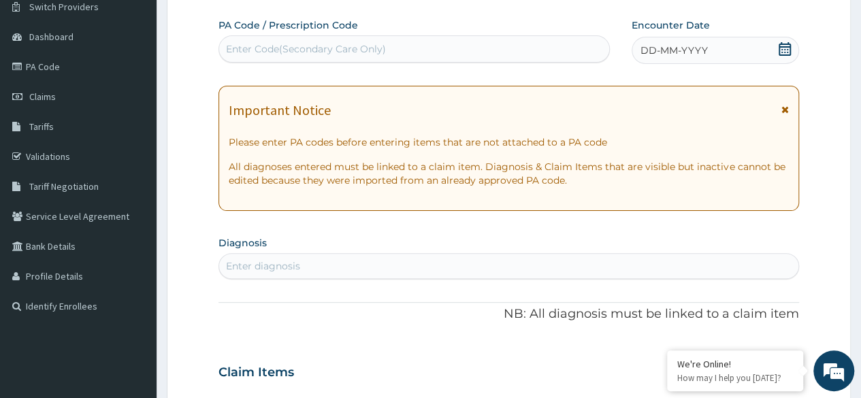
scroll to position [110, 0]
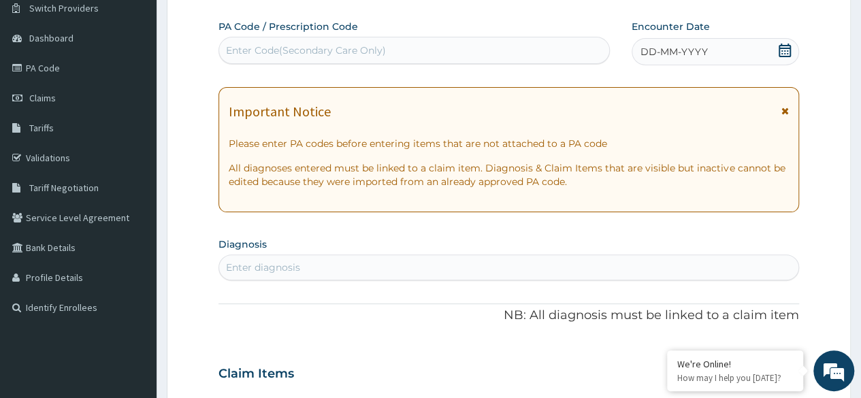
click at [713, 48] on div "DD-MM-YYYY" at bounding box center [715, 51] width 167 height 27
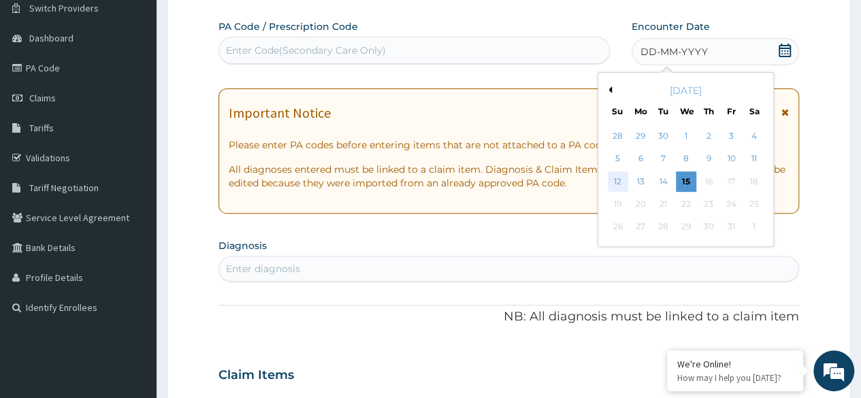
click at [618, 180] on div "12" at bounding box center [617, 181] width 20 height 20
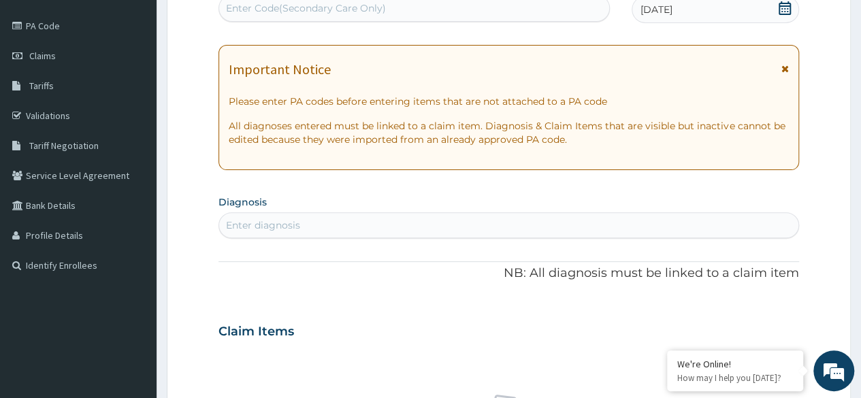
scroll to position [152, 0]
click at [328, 223] on div "Enter diagnosis" at bounding box center [508, 225] width 579 height 22
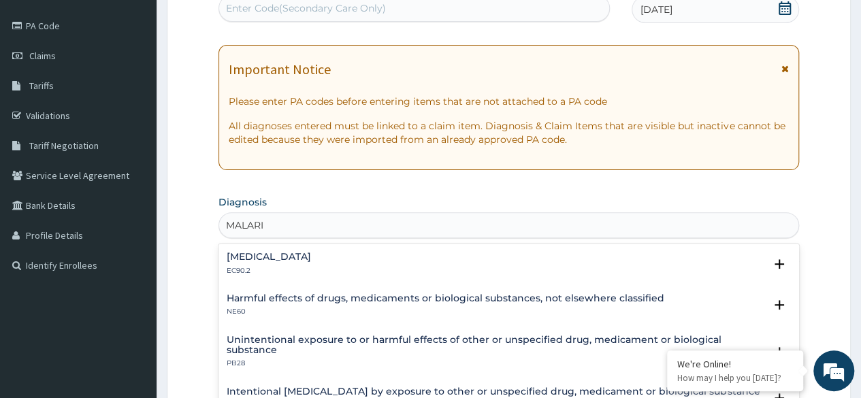
type input "MALARIA"
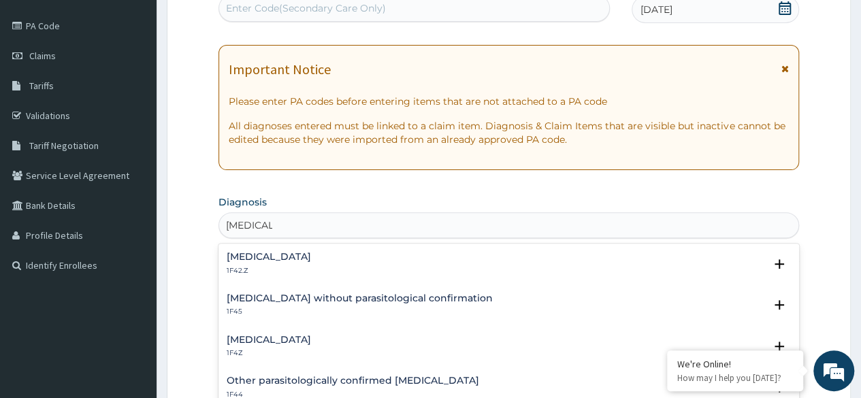
click at [311, 262] on div "Plasmodium malariae malaria without complication 1F42.Z" at bounding box center [269, 264] width 84 height 24
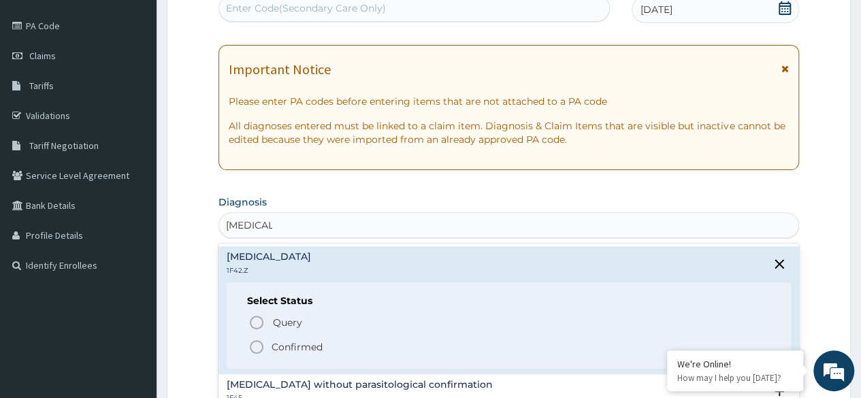
click at [287, 342] on p "Confirmed" at bounding box center [297, 347] width 51 height 14
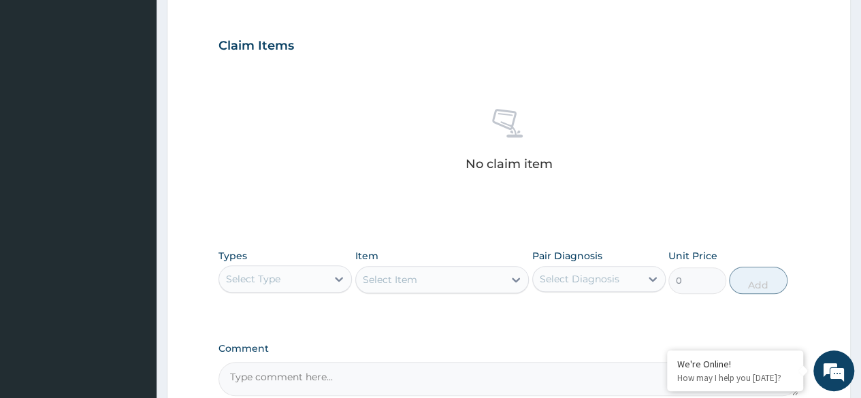
scroll to position [444, 0]
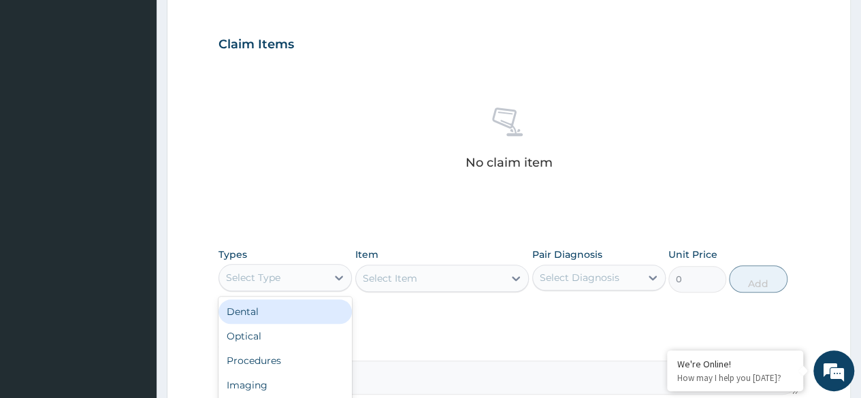
click at [306, 274] on div "Select Type" at bounding box center [273, 278] width 108 height 22
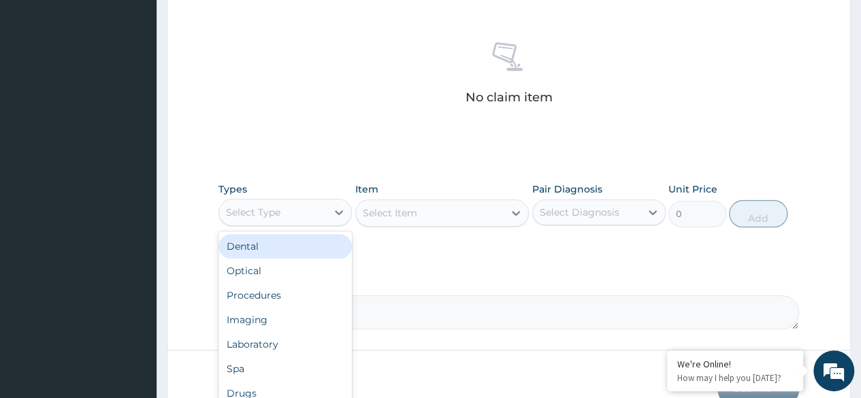
scroll to position [509, 0]
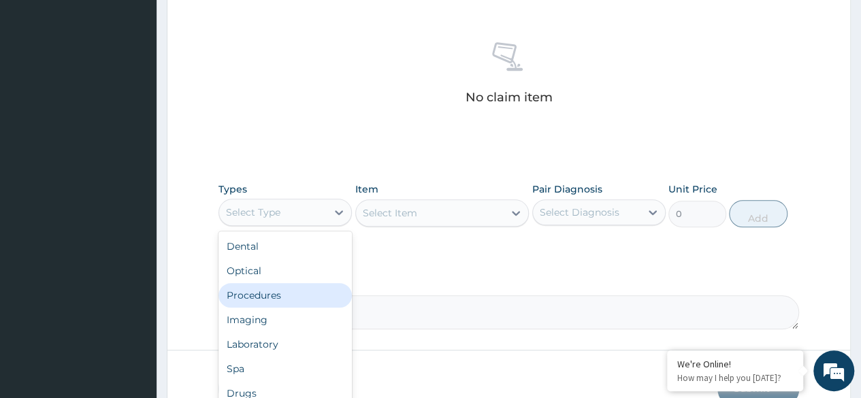
click at [274, 294] on div "Procedures" at bounding box center [284, 295] width 133 height 24
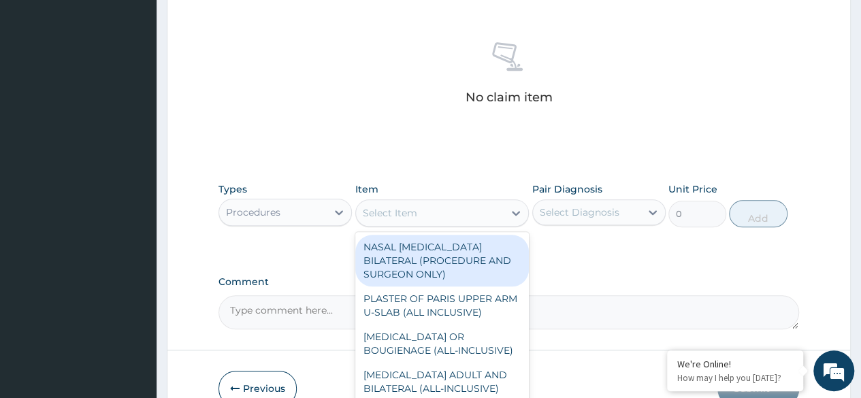
click at [514, 212] on icon at bounding box center [516, 213] width 8 height 5
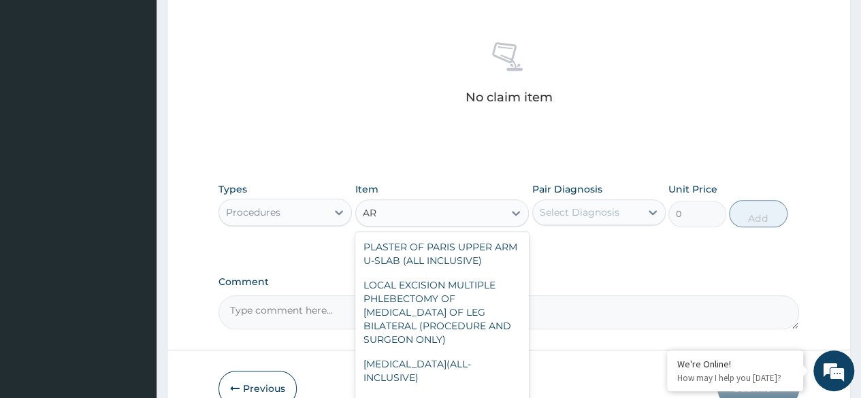
type input "A"
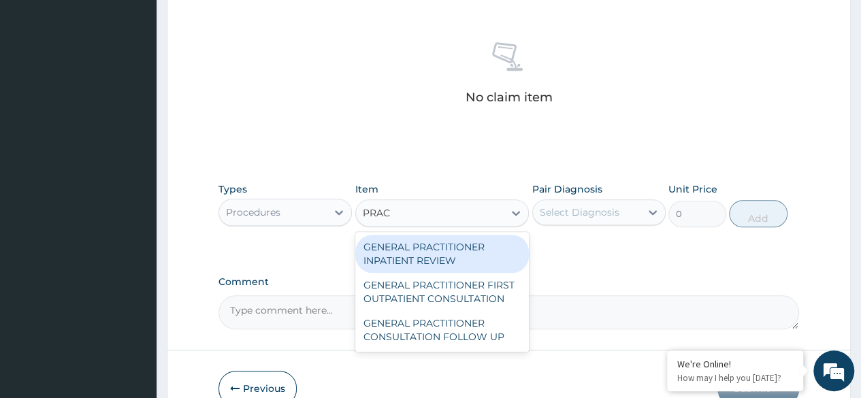
type input "PRACT"
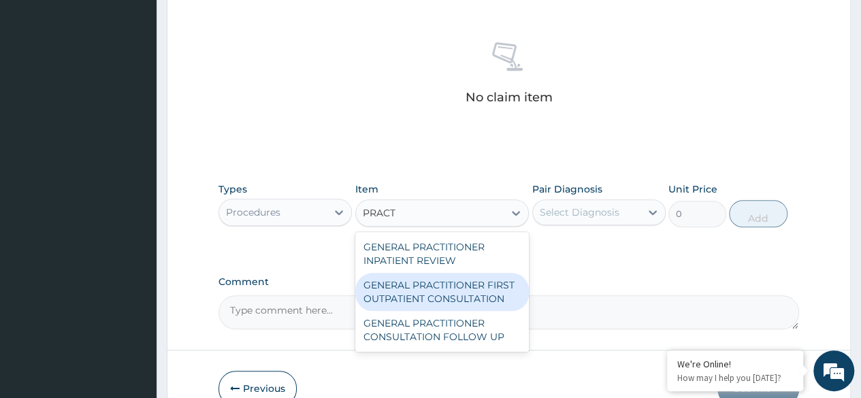
click at [481, 286] on div "GENERAL PRACTITIONER FIRST OUTPATIENT CONSULTATION" at bounding box center [442, 292] width 174 height 38
type input "3750"
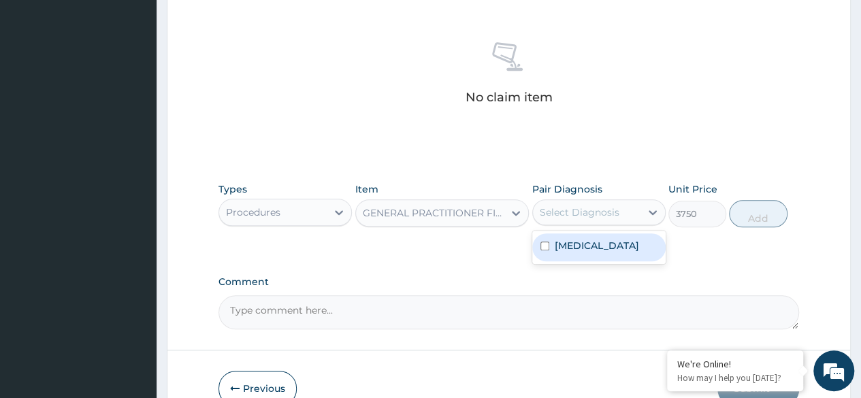
click at [569, 208] on div "Select Diagnosis" at bounding box center [580, 213] width 80 height 14
click at [546, 250] on input "checkbox" at bounding box center [544, 246] width 9 height 9
checkbox input "true"
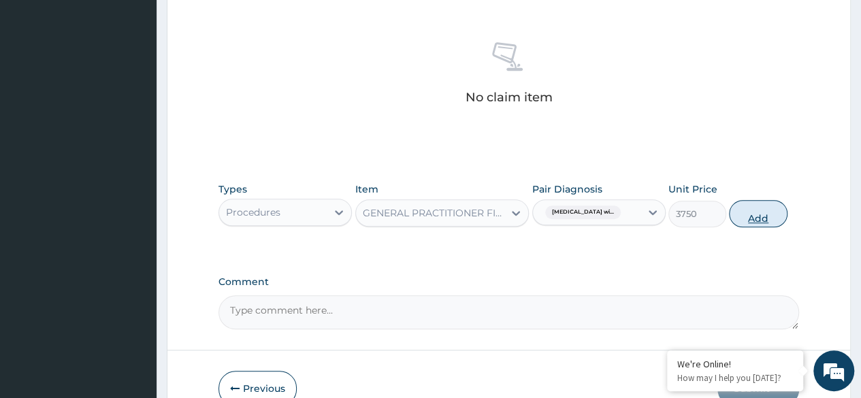
click at [756, 210] on button "Add" at bounding box center [758, 213] width 58 height 27
type input "0"
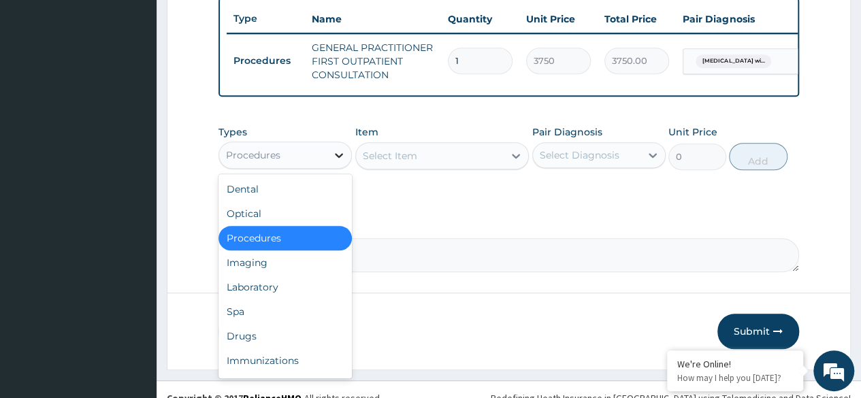
click at [327, 159] on div at bounding box center [339, 155] width 24 height 24
click at [244, 340] on div "Drugs" at bounding box center [284, 336] width 133 height 24
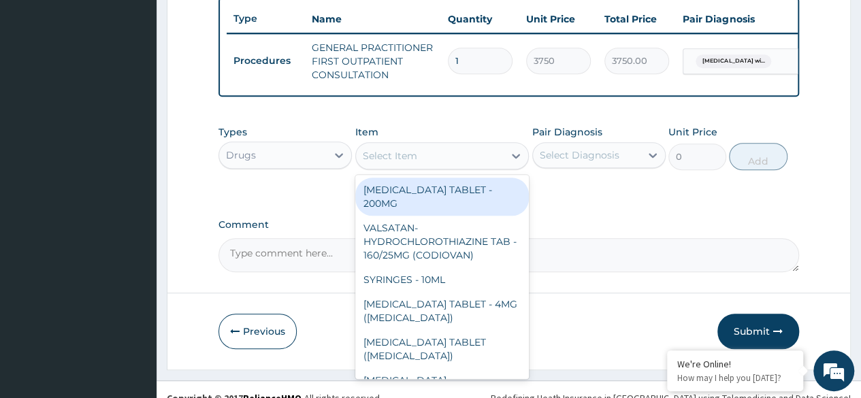
click at [378, 163] on div "Select Item" at bounding box center [390, 156] width 54 height 14
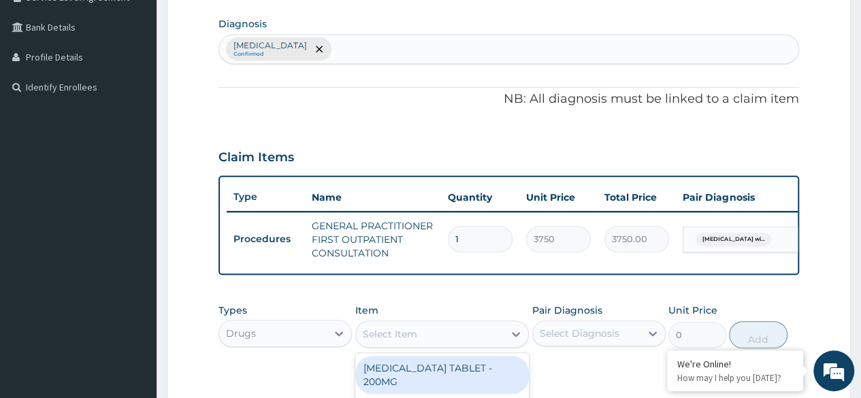
scroll to position [329, 0]
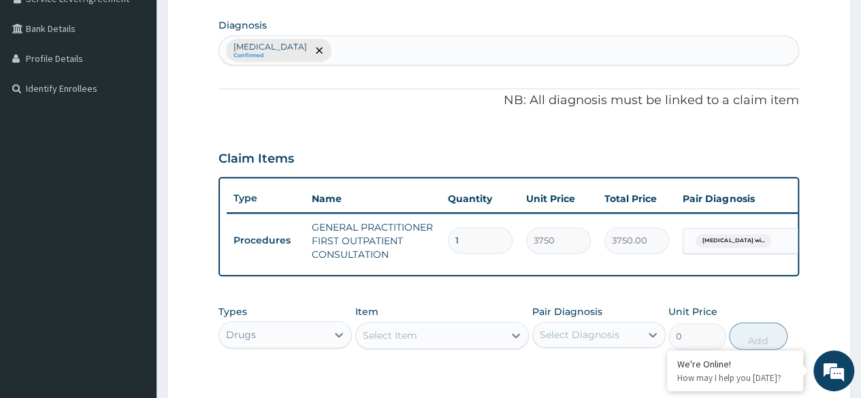
click at [480, 43] on div "Plasmodium malariae malaria without complication Confirmed" at bounding box center [508, 50] width 579 height 29
type input "U"
type input "RESPIRATOR"
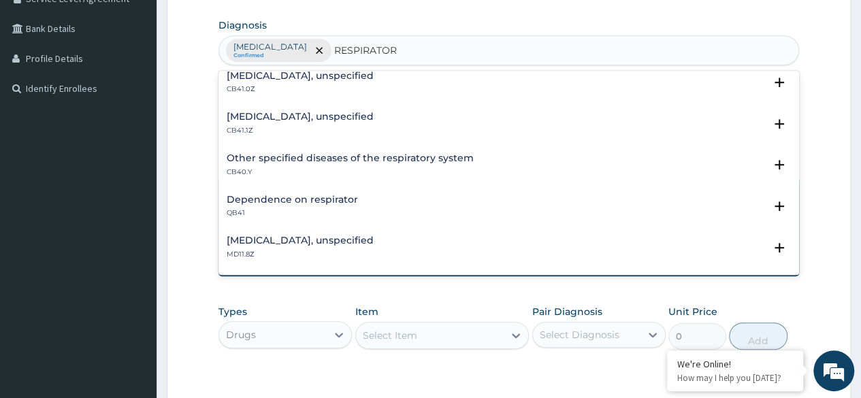
scroll to position [175, 0]
click at [310, 156] on h4 "Other specified diseases of the respiratory system" at bounding box center [350, 157] width 247 height 10
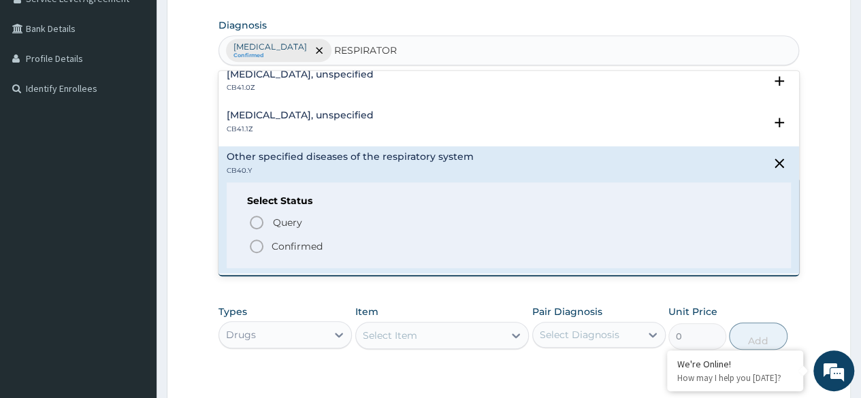
click at [281, 242] on p "Confirmed" at bounding box center [297, 247] width 51 height 14
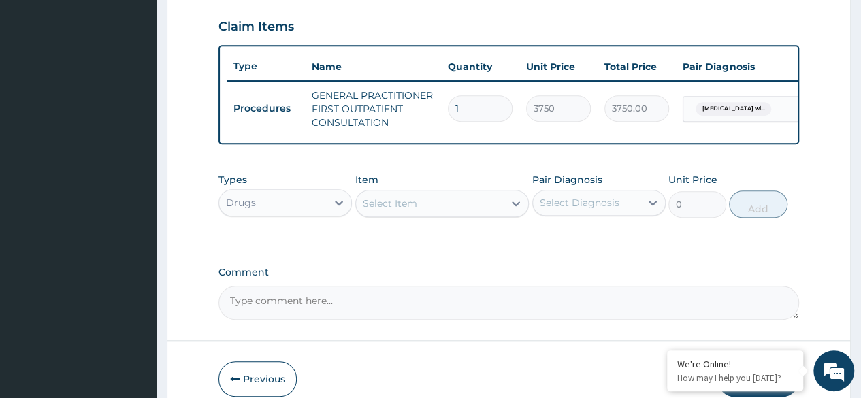
scroll to position [534, 0]
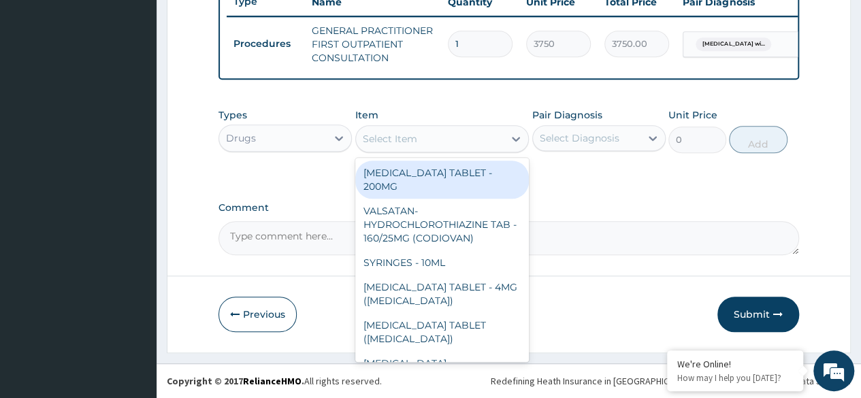
click at [400, 136] on div "Select Item" at bounding box center [390, 139] width 54 height 14
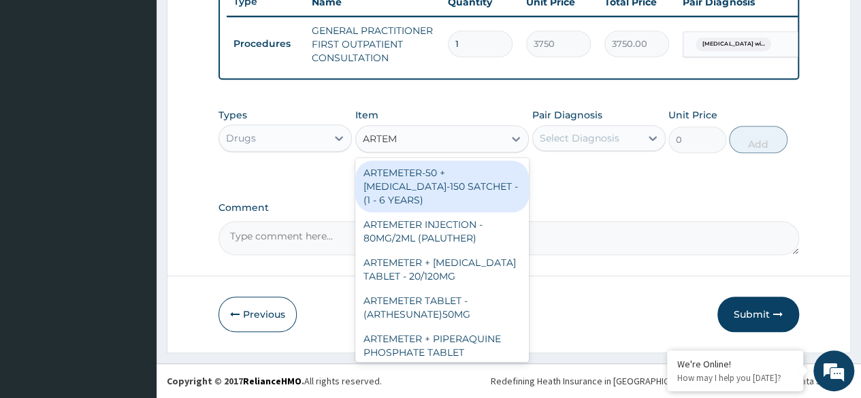
type input "ARTEME"
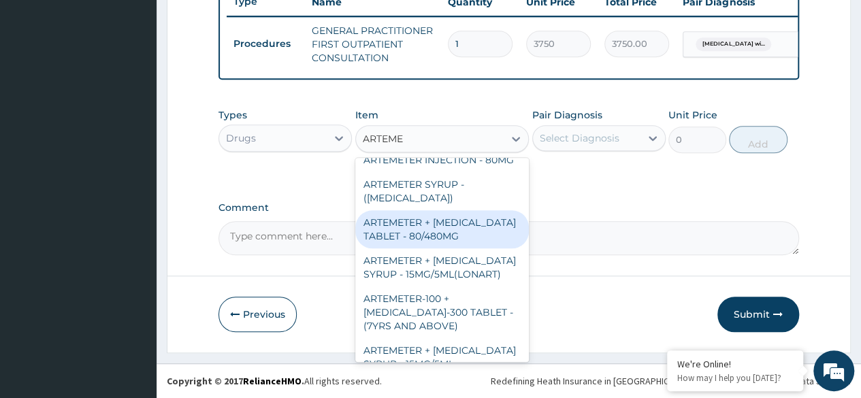
scroll to position [242, 0]
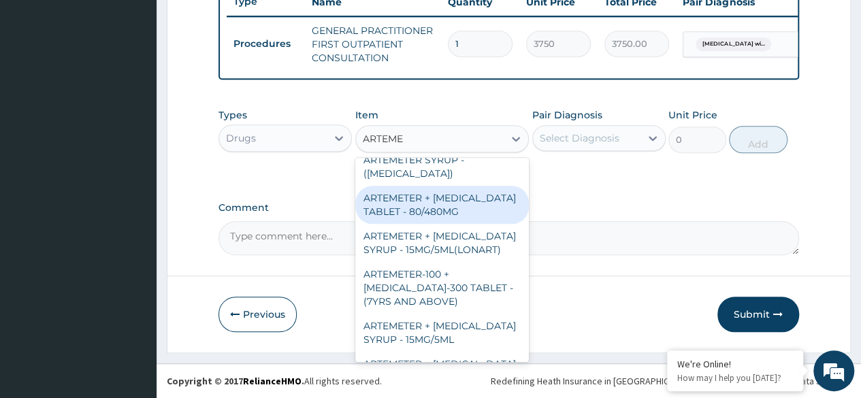
click at [461, 224] on div "ARTEMETER + LUMEFANTRINE TABLET - 80/480MG" at bounding box center [442, 205] width 174 height 38
type input "364"
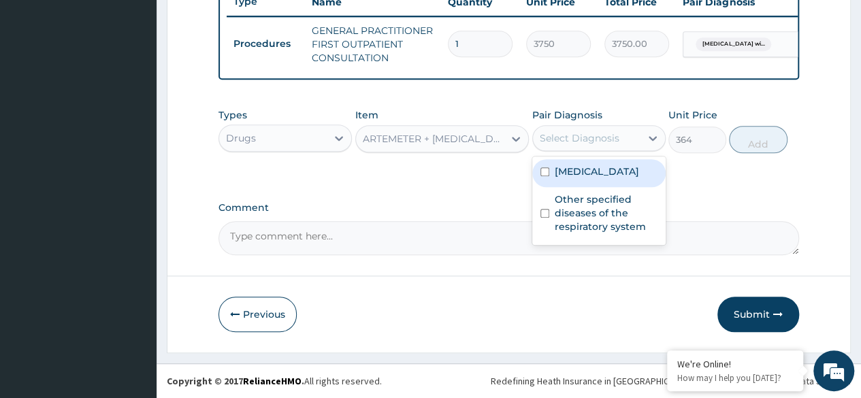
click at [599, 137] on div "Select Diagnosis" at bounding box center [580, 138] width 80 height 14
click at [567, 178] on label "Plasmodium malariae malaria without complication" at bounding box center [597, 172] width 84 height 14
checkbox input "true"
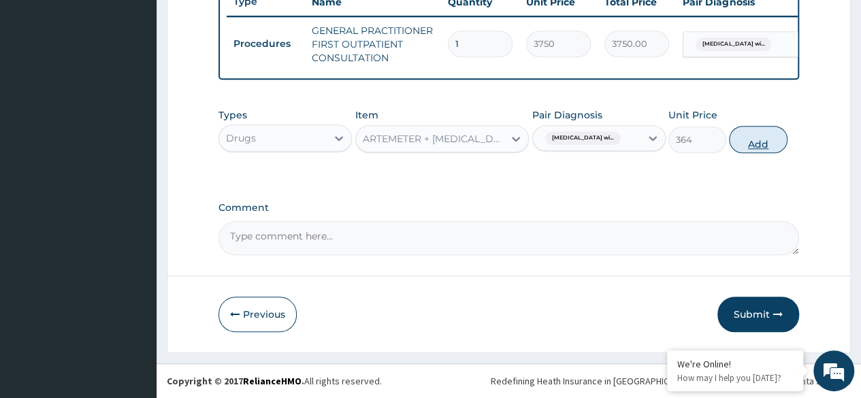
click at [759, 135] on button "Add" at bounding box center [758, 139] width 58 height 27
type input "0"
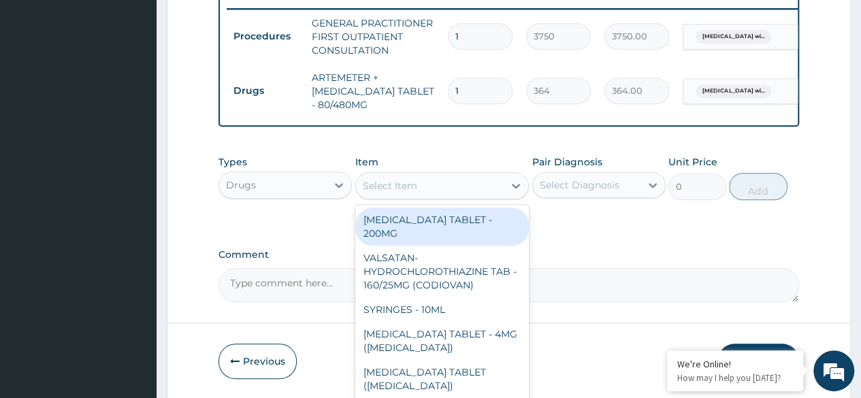
click at [489, 197] on div "Select Item" at bounding box center [430, 186] width 148 height 22
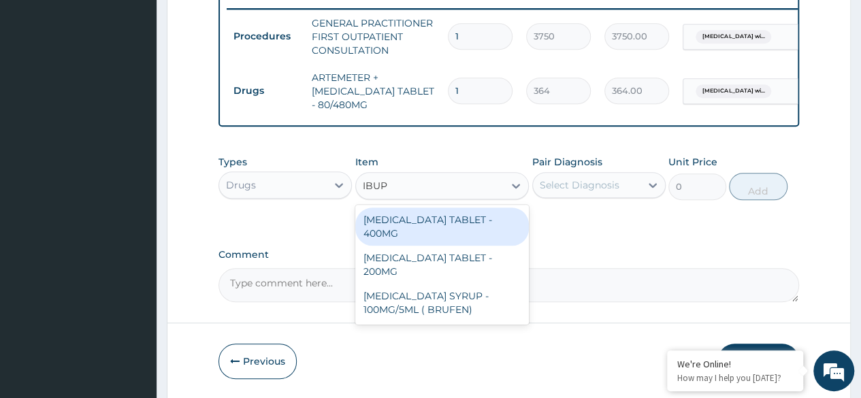
type input "IBUPR"
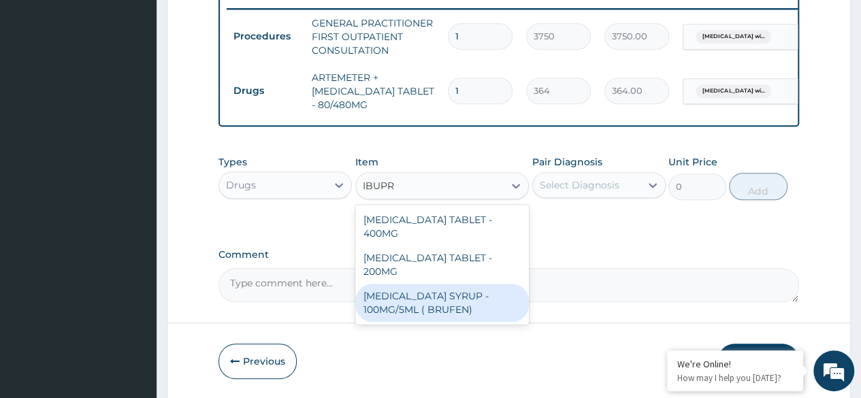
click at [438, 284] on div "IBUPROFEN SYRUP - 100MG/5ML ( BRUFEN)" at bounding box center [442, 303] width 174 height 38
type input "475.99999999999994"
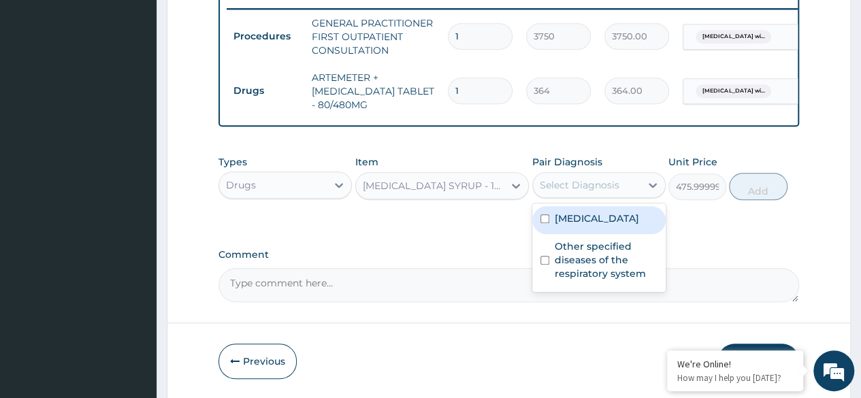
click at [586, 192] on div "Select Diagnosis" at bounding box center [580, 185] width 80 height 14
click at [565, 225] on label "Plasmodium malariae malaria without complication" at bounding box center [597, 219] width 84 height 14
checkbox input "true"
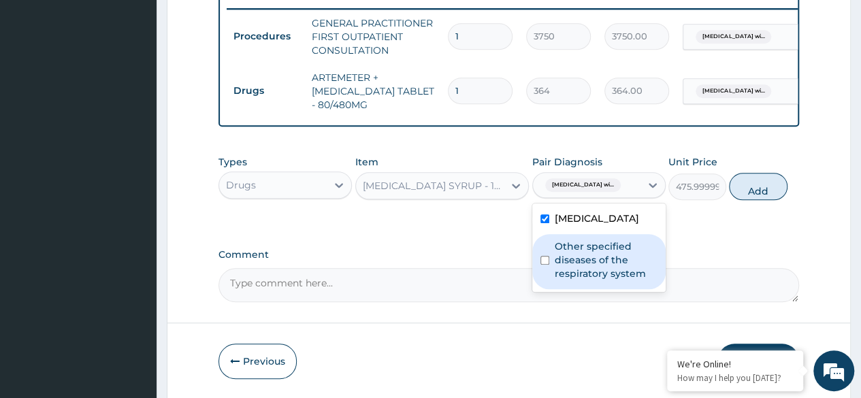
click at [576, 280] on label "Other specified diseases of the respiratory system" at bounding box center [606, 260] width 103 height 41
checkbox input "true"
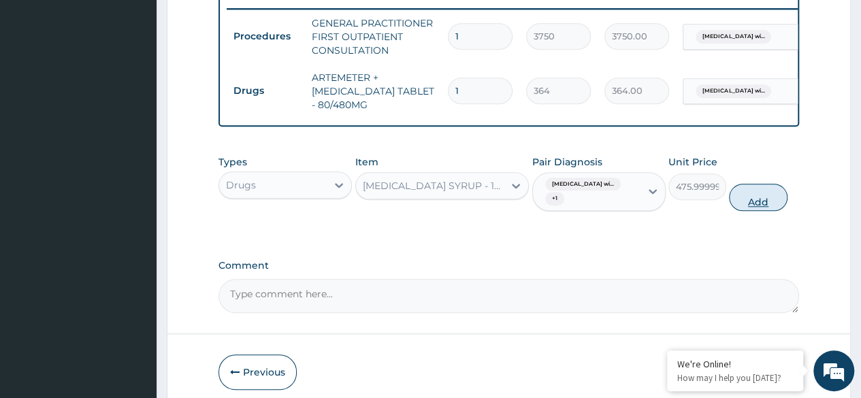
click at [740, 205] on button "Add" at bounding box center [758, 197] width 58 height 27
type input "0"
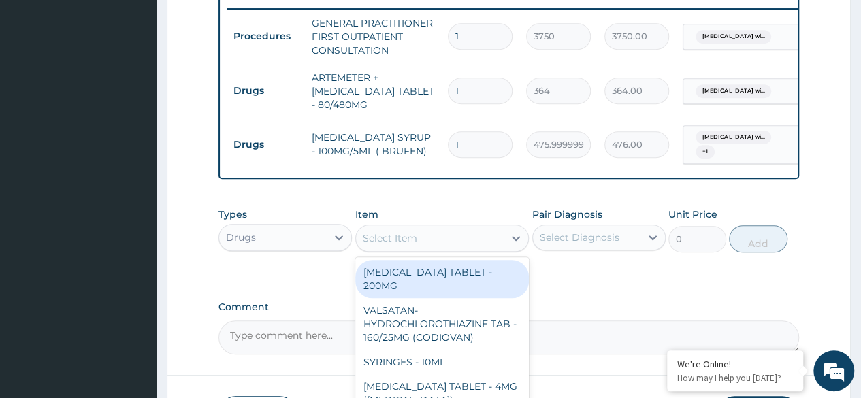
click at [442, 239] on div "Select Item" at bounding box center [430, 238] width 148 height 22
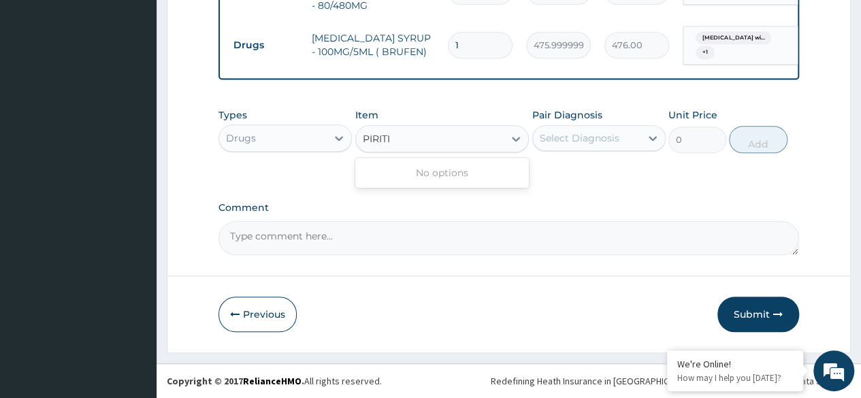
scroll to position [0, 0]
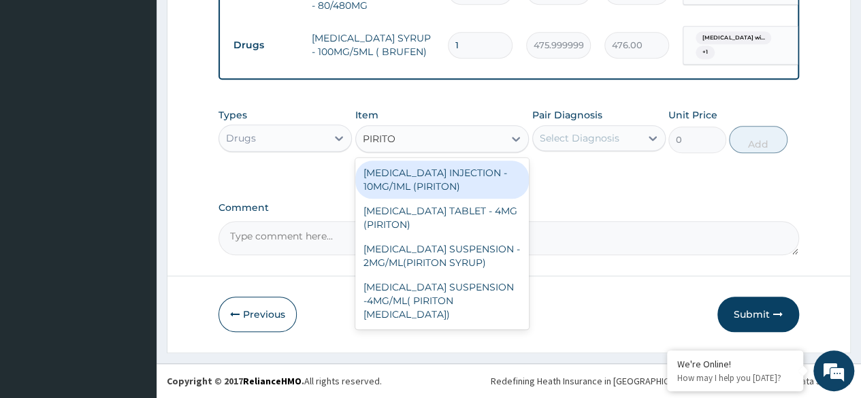
type input "PIRITON"
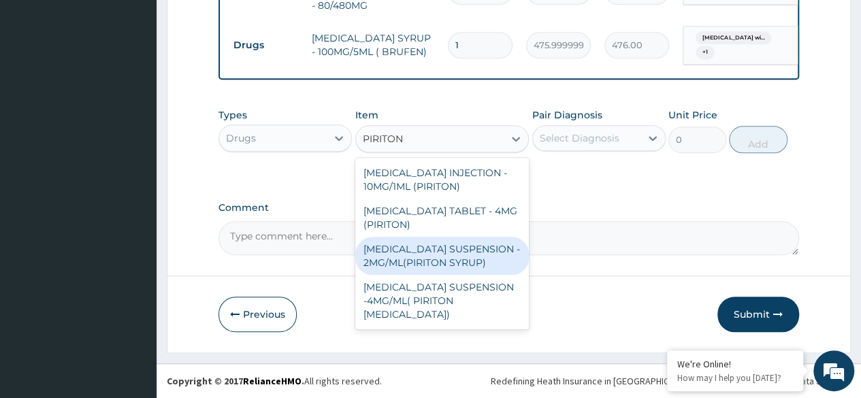
click at [422, 271] on div "CHLORPHENIRAMINE SUSPENSION - 2MG/ML(PIRITON SYRUP)" at bounding box center [442, 256] width 174 height 38
type input "840"
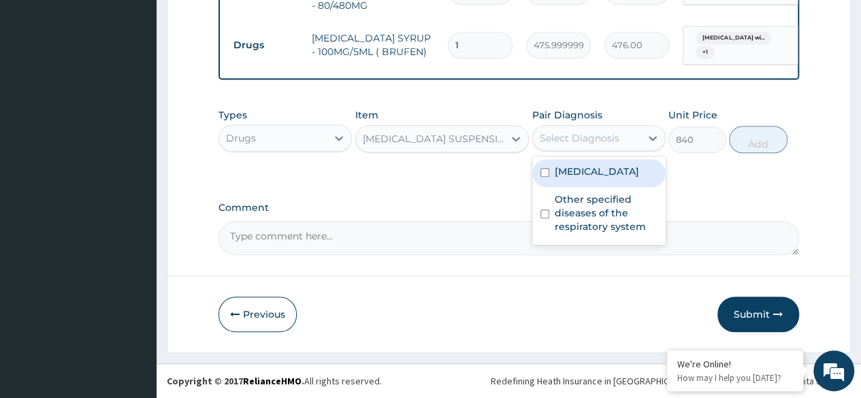
click at [577, 137] on div "Select Diagnosis" at bounding box center [580, 138] width 80 height 14
click at [571, 178] on label "Plasmodium malariae malaria without complication" at bounding box center [597, 172] width 84 height 14
checkbox input "true"
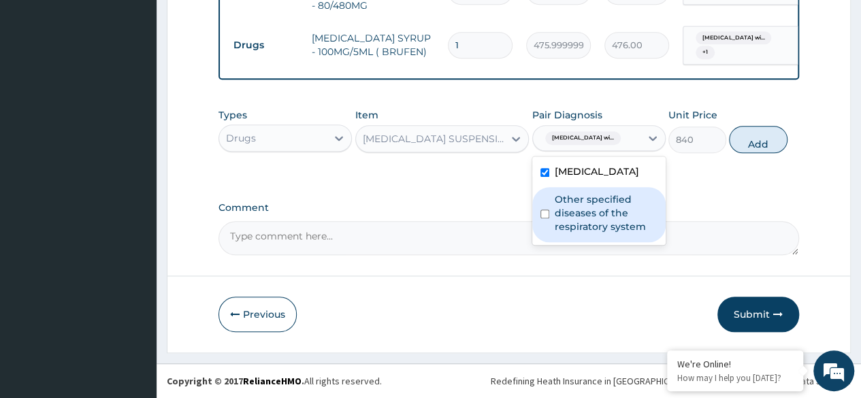
click at [581, 233] on label "Other specified diseases of the respiratory system" at bounding box center [606, 213] width 103 height 41
checkbox input "true"
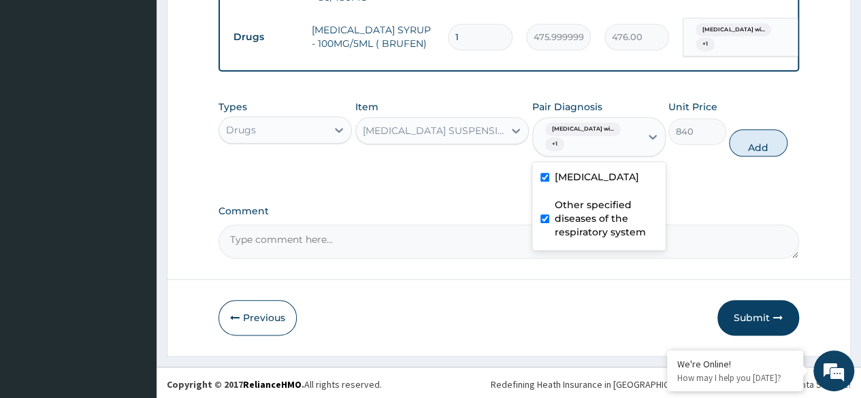
click at [586, 178] on div "Plasmodium malariae malaria without complication" at bounding box center [598, 179] width 133 height 28
checkbox input "false"
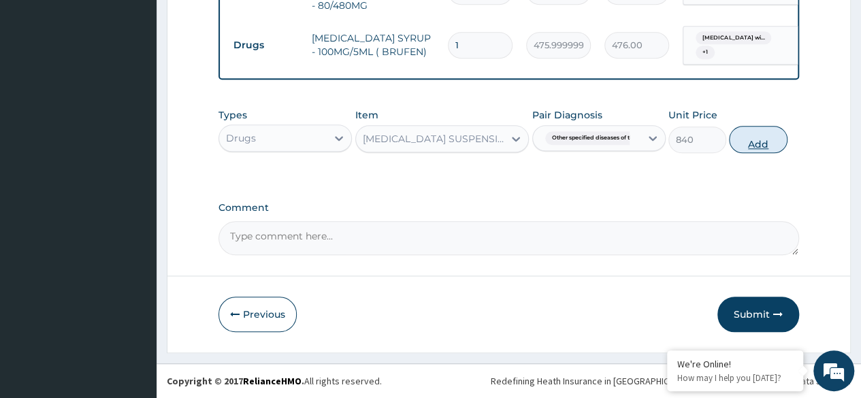
click at [765, 135] on button "Add" at bounding box center [758, 139] width 58 height 27
type input "0"
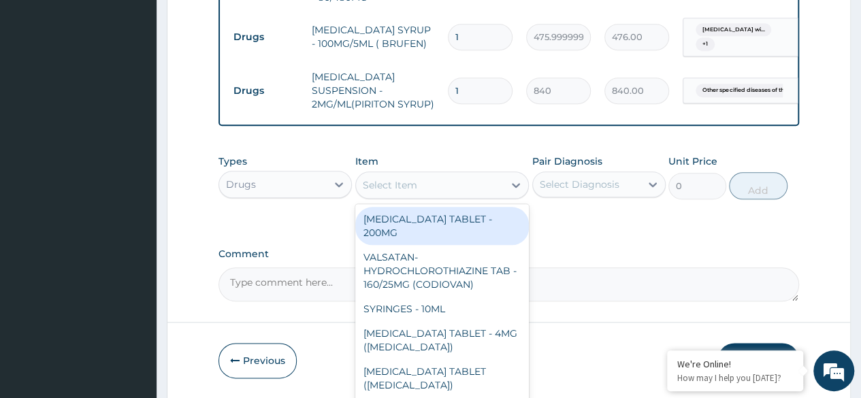
click at [438, 190] on div "Select Item" at bounding box center [430, 185] width 148 height 22
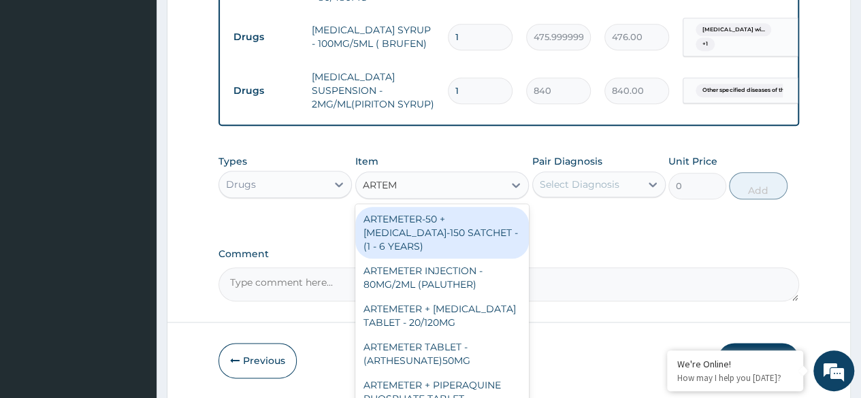
type input "ARTEME"
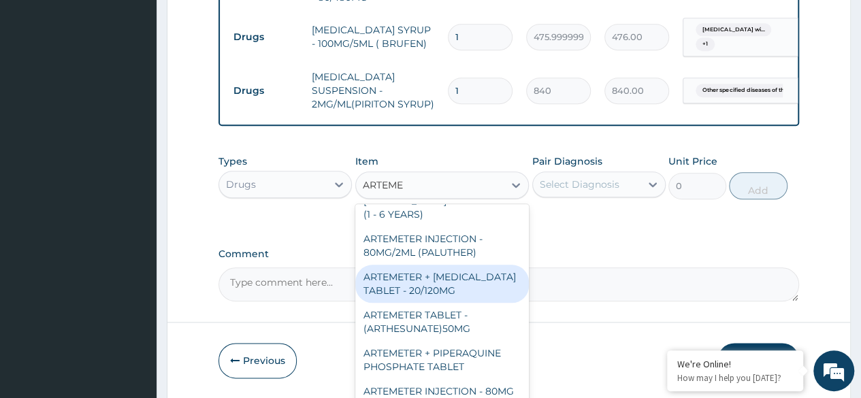
scroll to position [33, 0]
click at [408, 294] on div "ARTEMETER + LUMEFANTRINE TABLET - 20/120MG" at bounding box center [442, 283] width 174 height 38
type input "196"
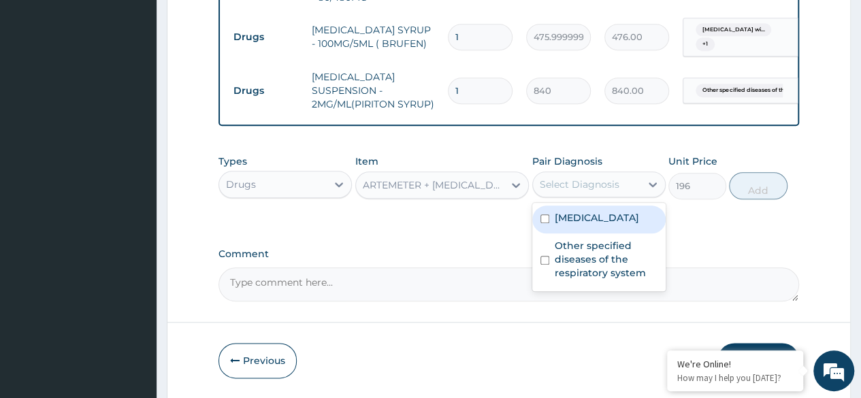
click at [562, 191] on div "Select Diagnosis" at bounding box center [580, 185] width 80 height 14
click at [563, 225] on label "Plasmodium malariae malaria without complication" at bounding box center [597, 218] width 84 height 14
checkbox input "true"
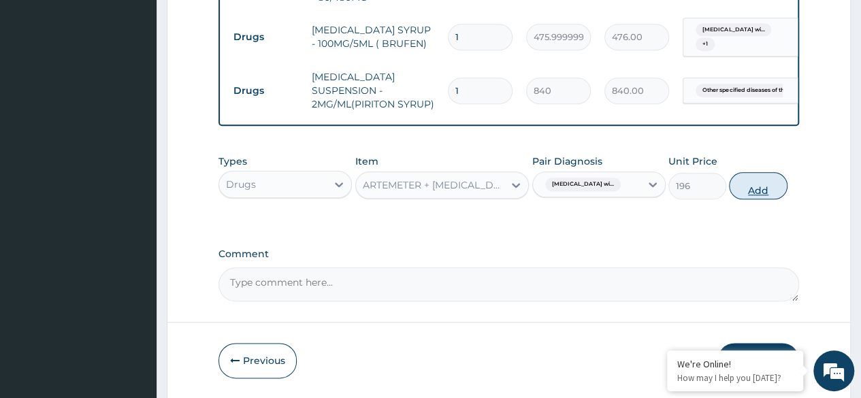
click at [754, 198] on button "Add" at bounding box center [758, 185] width 58 height 27
type input "0"
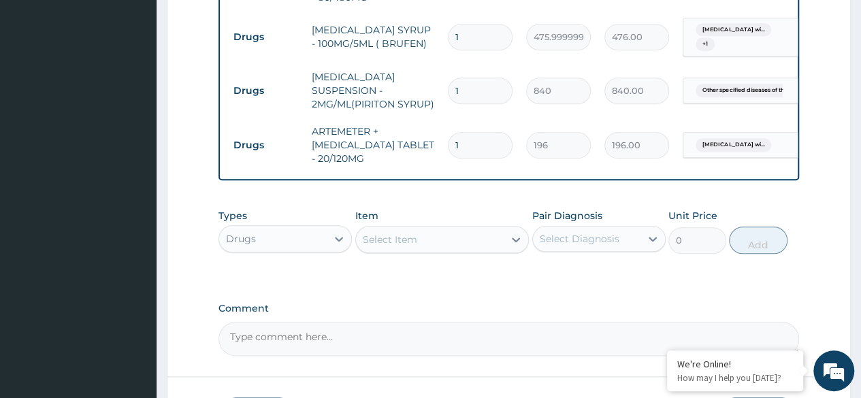
type input "0.00"
type input "6"
type input "1176.00"
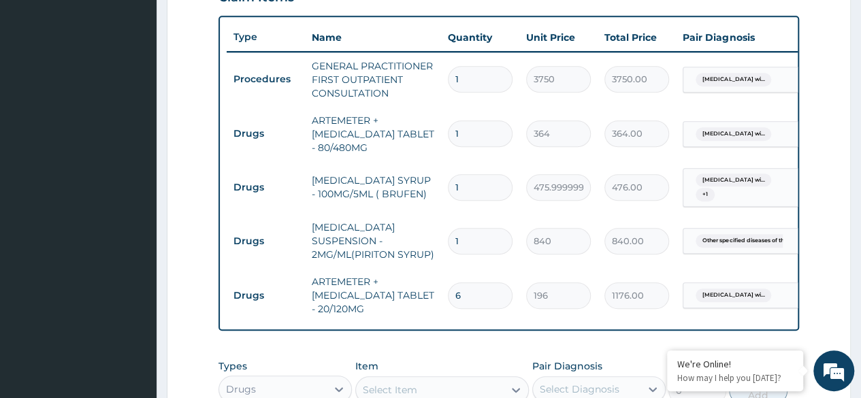
scroll to position [0, 102]
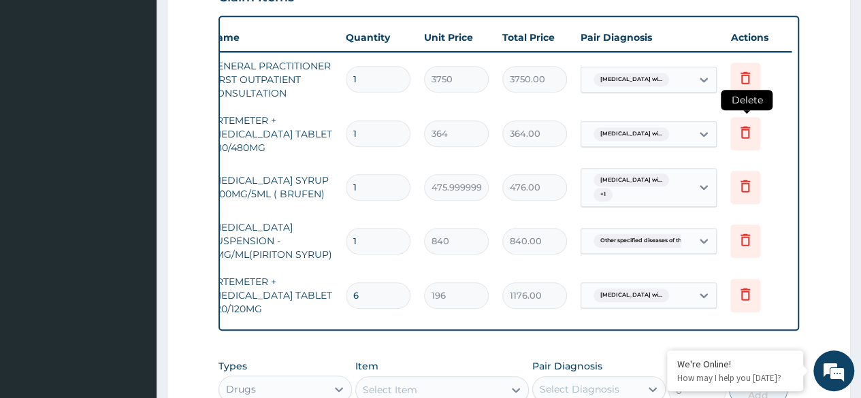
type input "6"
click at [737, 126] on icon at bounding box center [745, 132] width 16 height 16
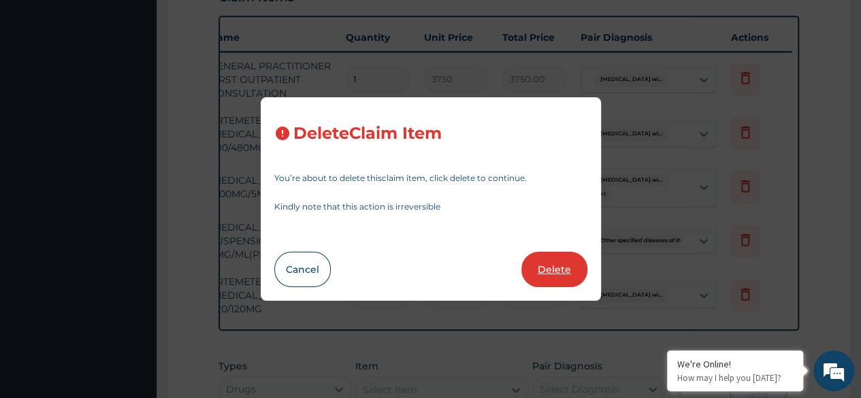
click at [572, 264] on button "Delete" at bounding box center [554, 269] width 66 height 35
type input "475.99999999999994"
type input "476.00"
type input "840"
type input "840.00"
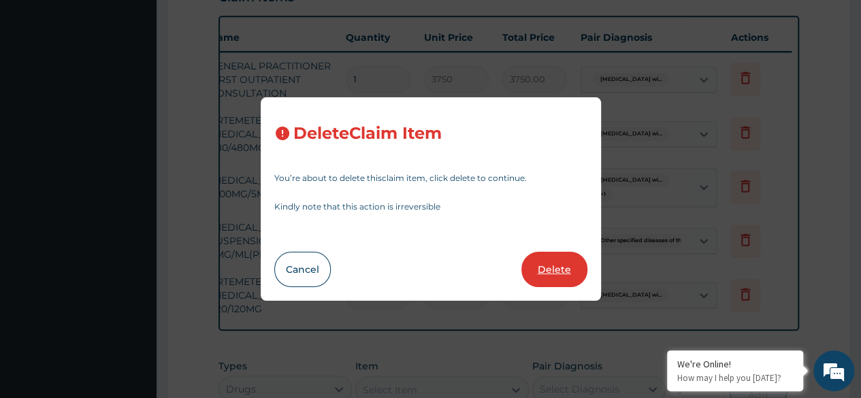
type input "6"
type input "196"
type input "1176.00"
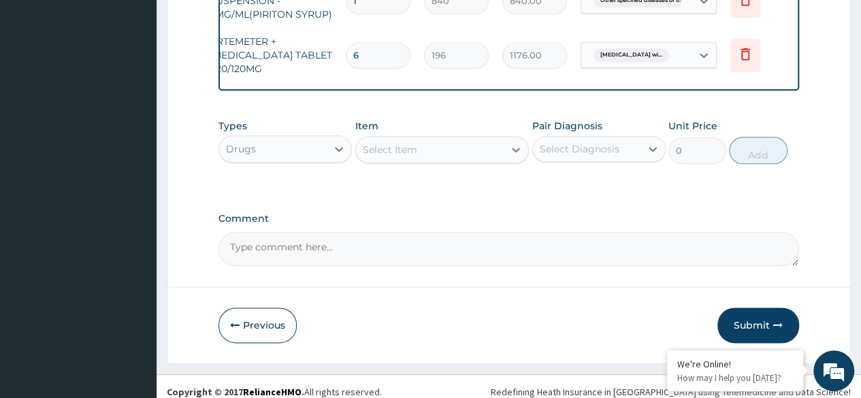
scroll to position [677, 0]
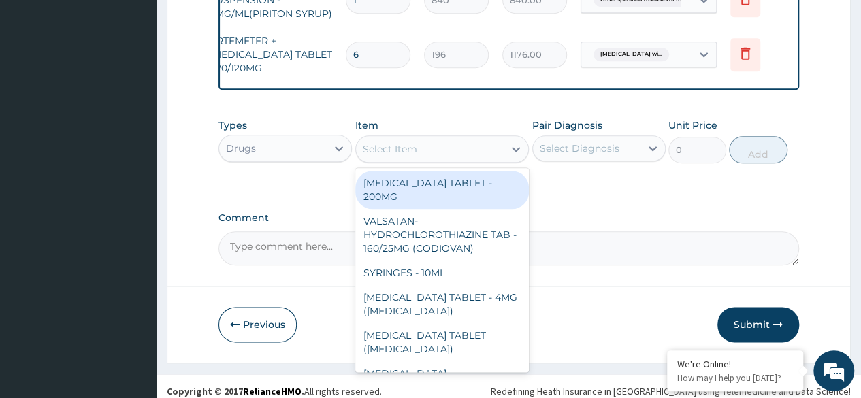
click at [411, 151] on div "Select Item" at bounding box center [390, 149] width 54 height 14
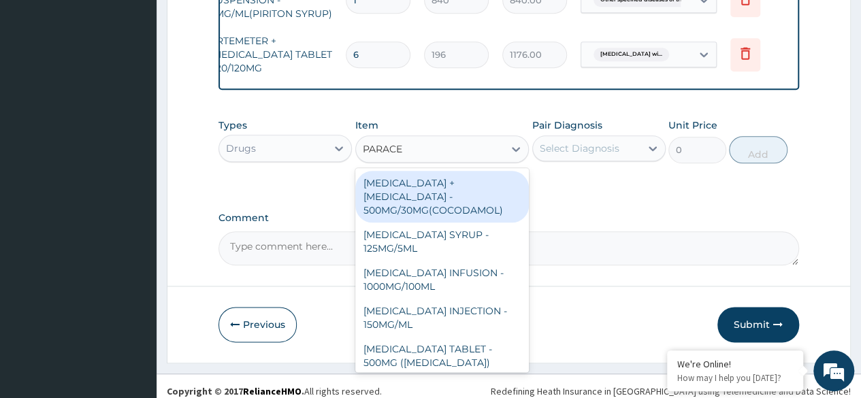
type input "PARACET"
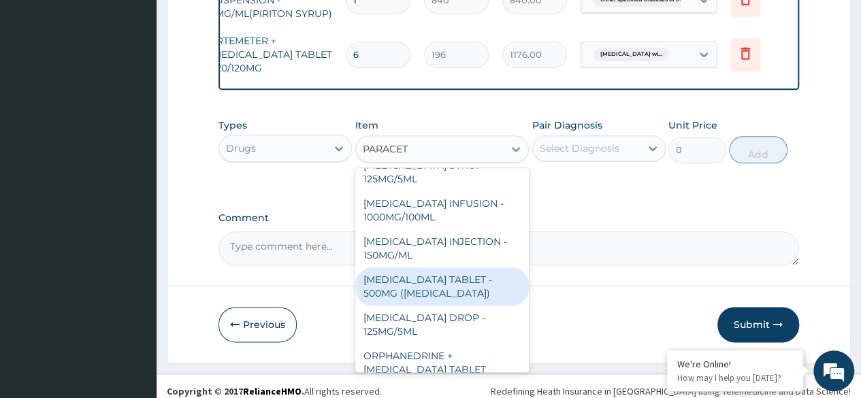
scroll to position [0, 0]
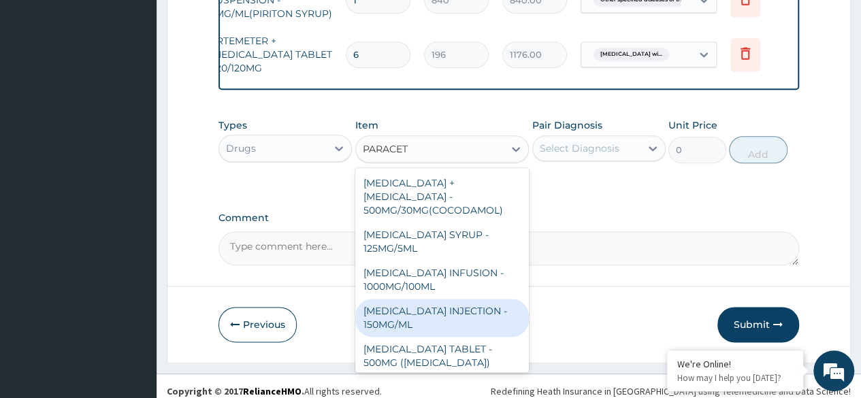
click at [421, 310] on div "PARACETAMOL INJECTION - 150MG/ML" at bounding box center [442, 318] width 174 height 38
type input "560"
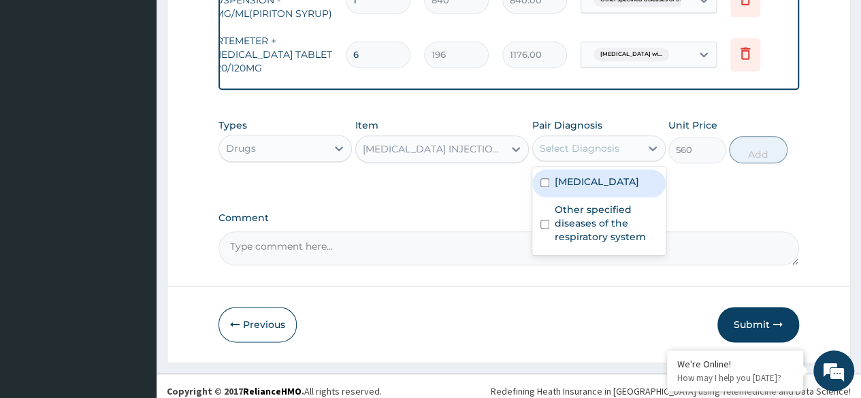
click at [535, 157] on div "Select Diagnosis" at bounding box center [587, 148] width 108 height 22
click at [555, 189] on label "Plasmodium malariae malaria without complication" at bounding box center [597, 182] width 84 height 14
checkbox input "true"
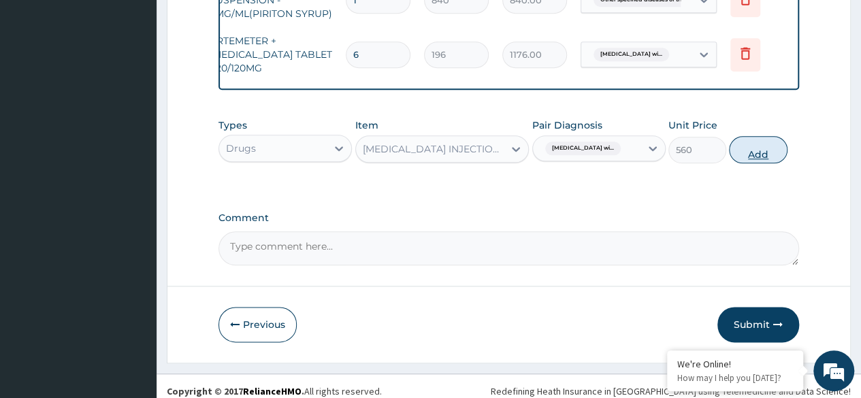
click at [736, 150] on button "Add" at bounding box center [758, 149] width 58 height 27
type input "0"
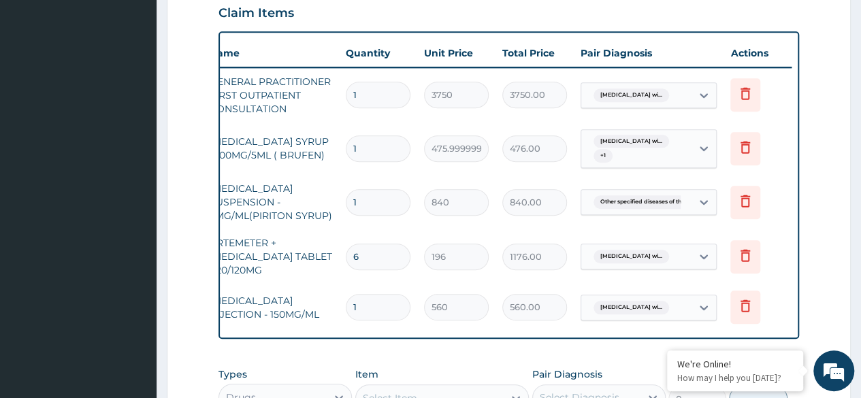
scroll to position [742, 0]
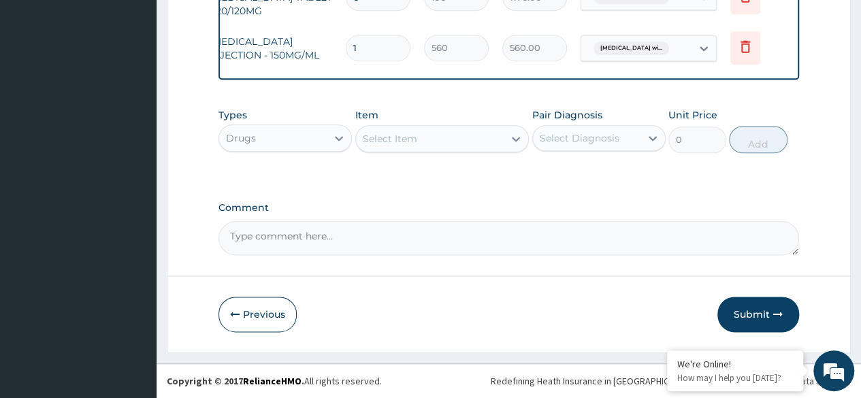
click at [377, 144] on div "Select Item" at bounding box center [390, 139] width 54 height 14
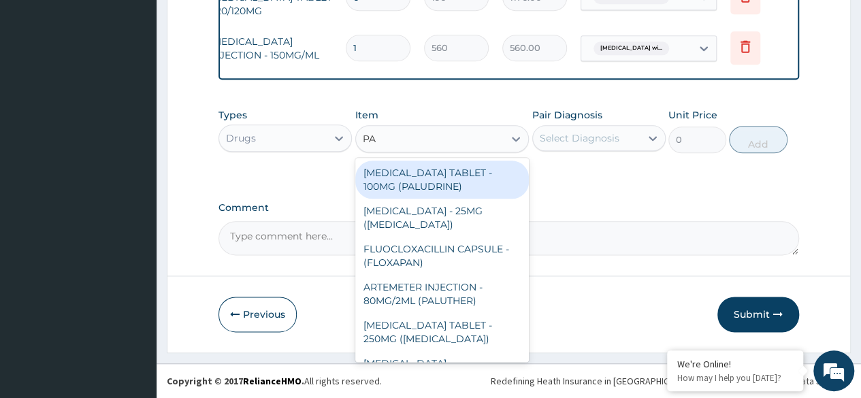
type input "P"
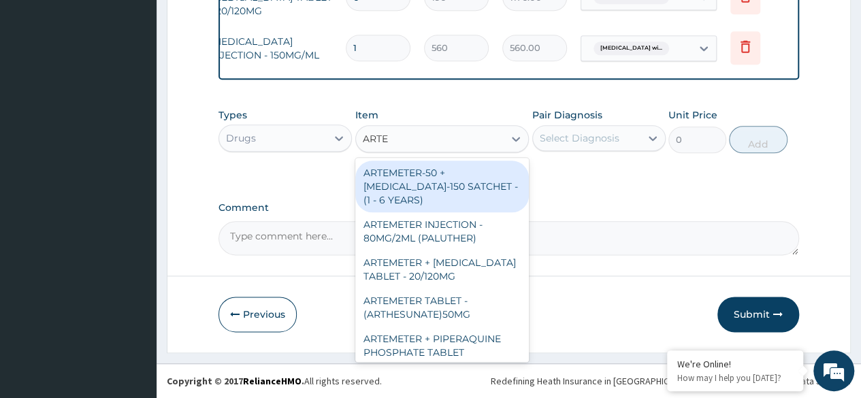
type input "ARTEM"
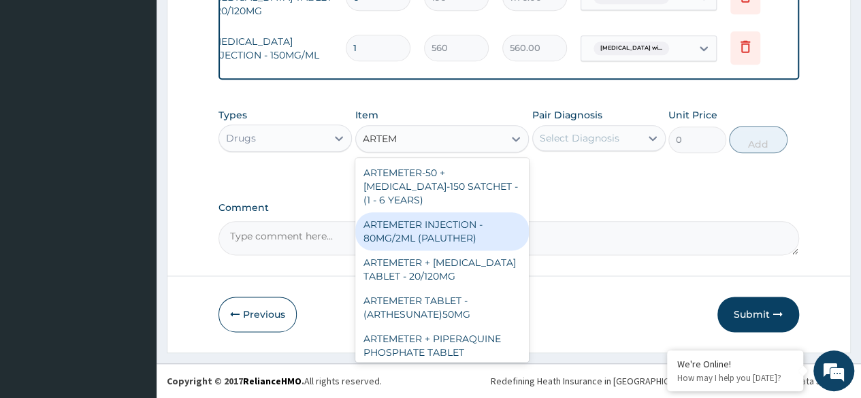
click at [393, 233] on div "ARTEMETER INJECTION - 80MG/2ML (PALUTHER)" at bounding box center [442, 231] width 174 height 38
type input "700"
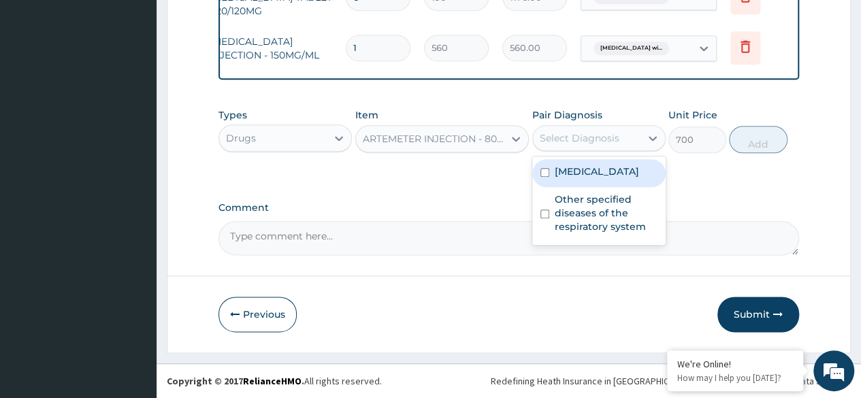
click at [566, 140] on div "Select Diagnosis" at bounding box center [580, 138] width 80 height 14
click at [551, 187] on div "Plasmodium malariae malaria without complication" at bounding box center [598, 173] width 133 height 28
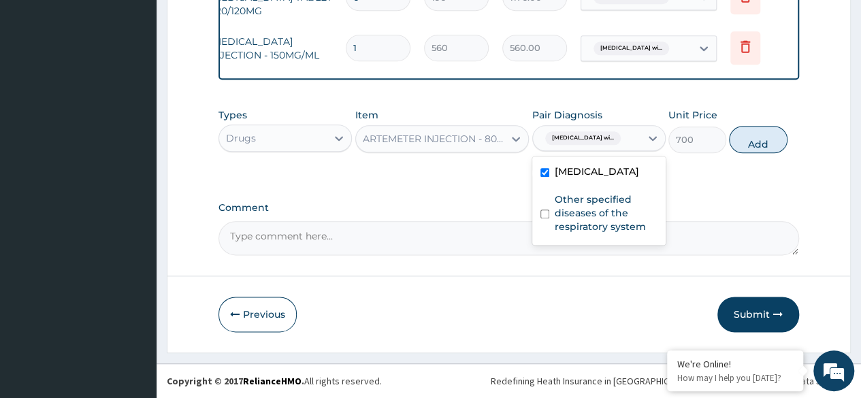
checkbox input "true"
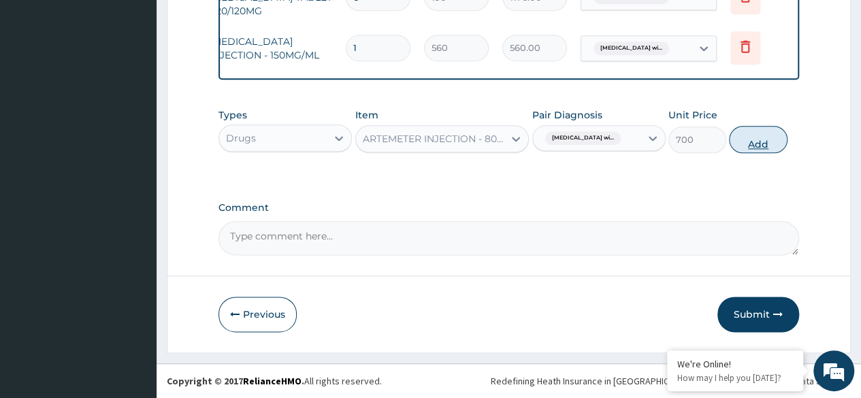
click at [755, 148] on button "Add" at bounding box center [758, 139] width 58 height 27
type input "0"
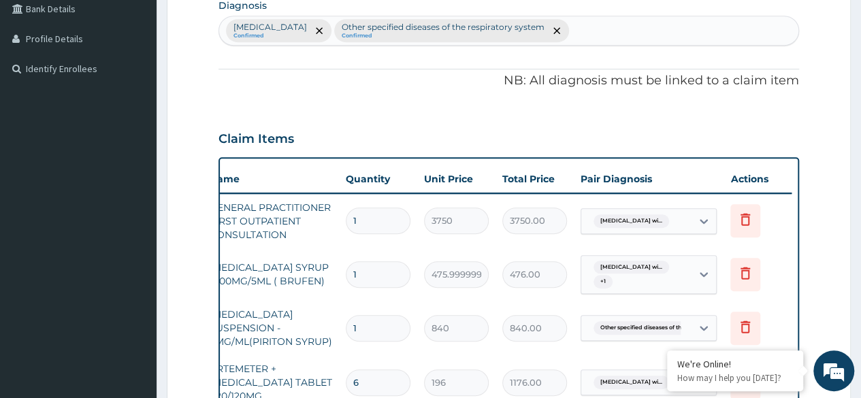
scroll to position [789, 0]
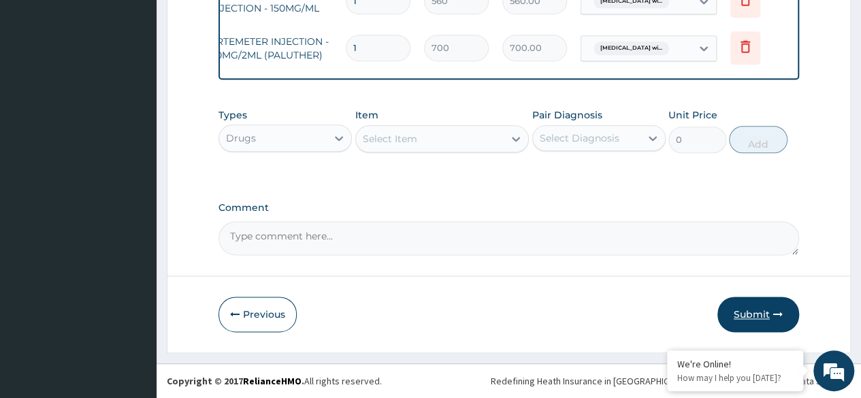
click at [767, 309] on button "Submit" at bounding box center [758, 314] width 82 height 35
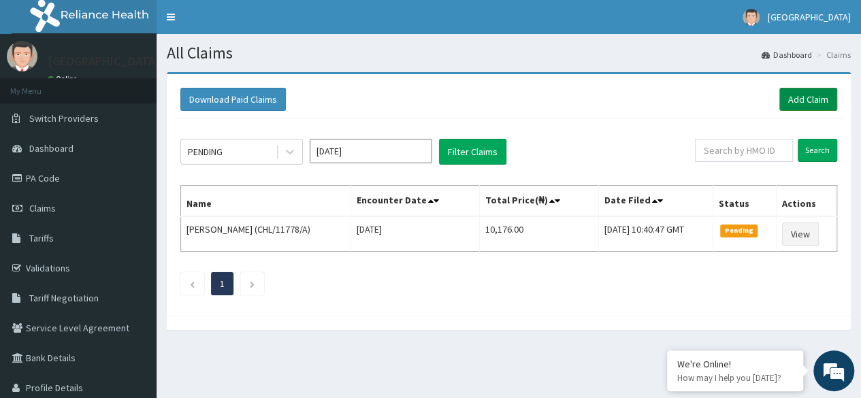
click at [807, 94] on link "Add Claim" at bounding box center [808, 99] width 58 height 23
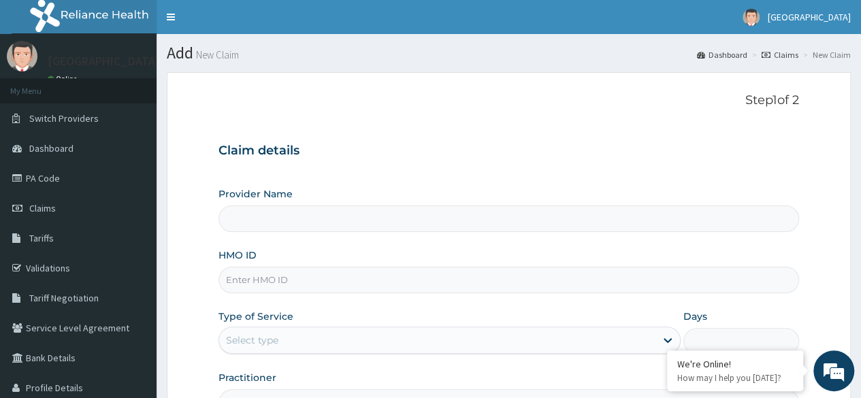
type input "[GEOGRAPHIC_DATA]"
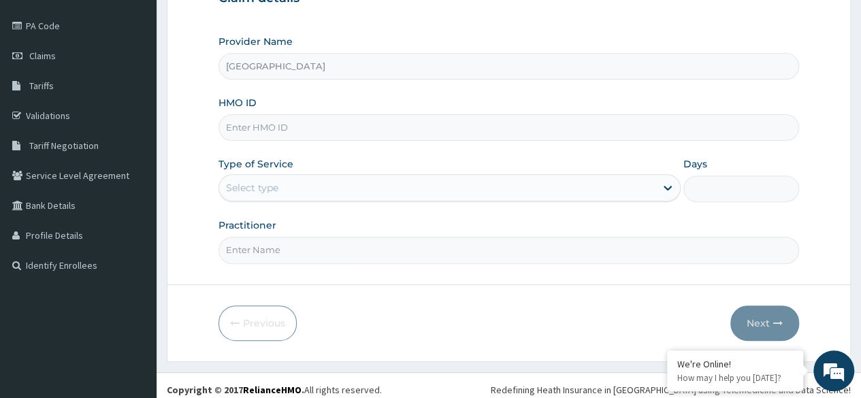
scroll to position [158, 0]
